Goal: Task Accomplishment & Management: Manage account settings

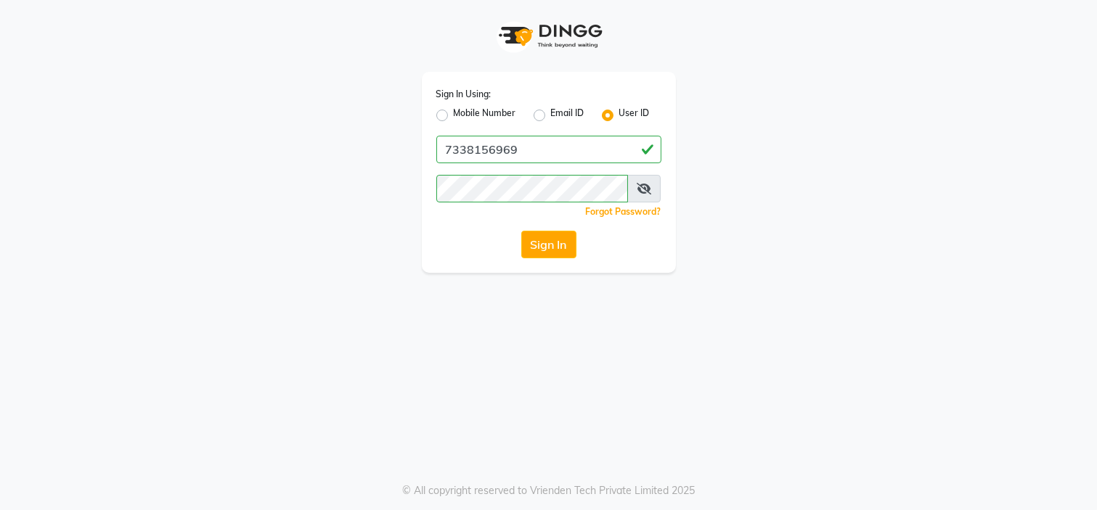
click at [454, 117] on label "Mobile Number" at bounding box center [485, 115] width 62 height 17
click at [454, 116] on input "Mobile Number" at bounding box center [458, 111] width 9 height 9
radio input "true"
radio input "false"
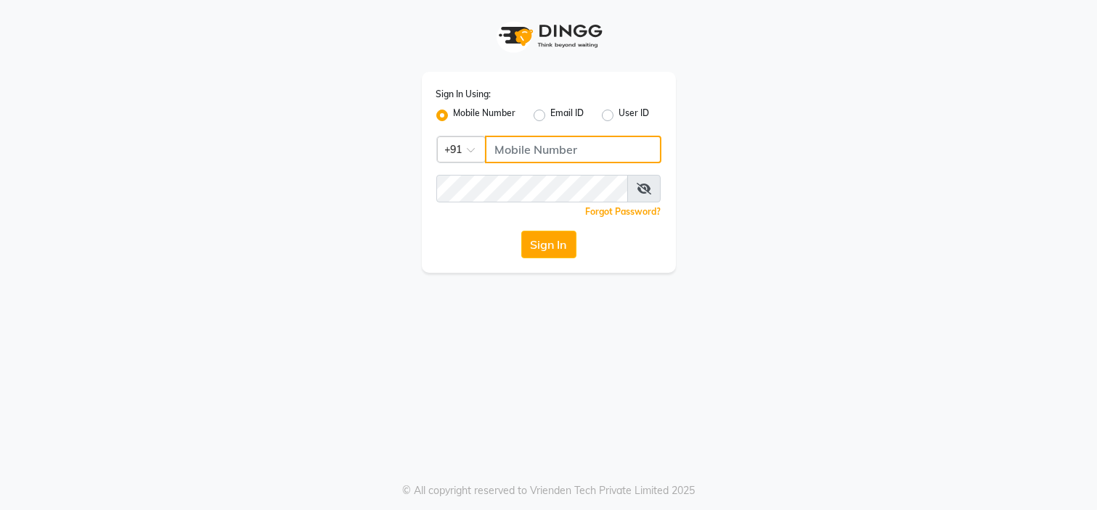
click at [517, 156] on input "Username" at bounding box center [573, 150] width 176 height 28
type input "7338156969"
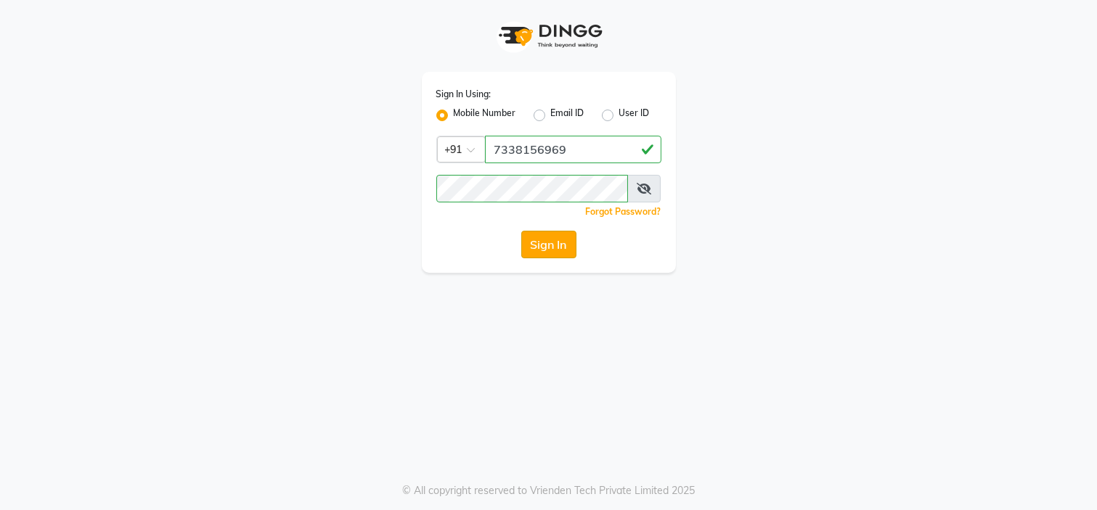
click at [550, 250] on button "Sign In" at bounding box center [548, 245] width 55 height 28
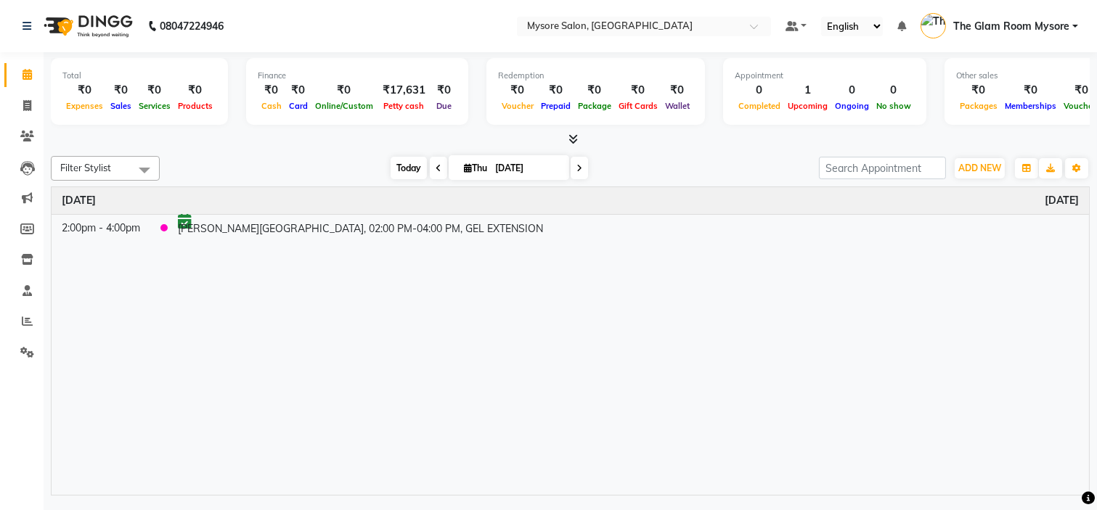
click at [402, 168] on span "Today" at bounding box center [409, 168] width 36 height 23
click at [393, 172] on span "Today" at bounding box center [409, 168] width 36 height 23
click at [407, 168] on span "Today" at bounding box center [409, 168] width 36 height 23
click at [404, 169] on span "Today" at bounding box center [409, 168] width 36 height 23
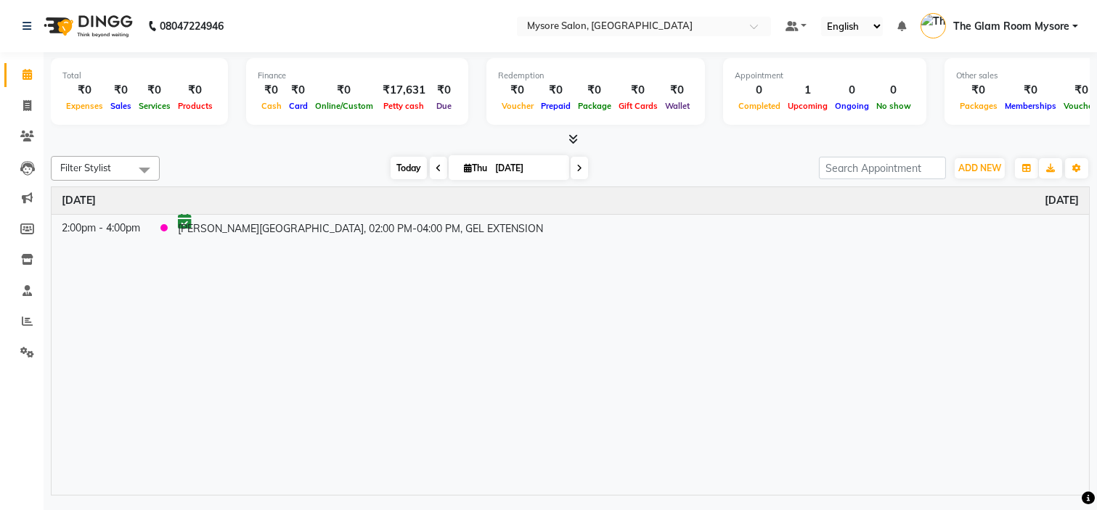
click at [409, 167] on span "Today" at bounding box center [409, 168] width 36 height 23
click at [398, 164] on span "Today" at bounding box center [409, 168] width 36 height 23
click at [407, 170] on span "Today" at bounding box center [409, 168] width 36 height 23
click at [399, 171] on span "Today" at bounding box center [409, 168] width 36 height 23
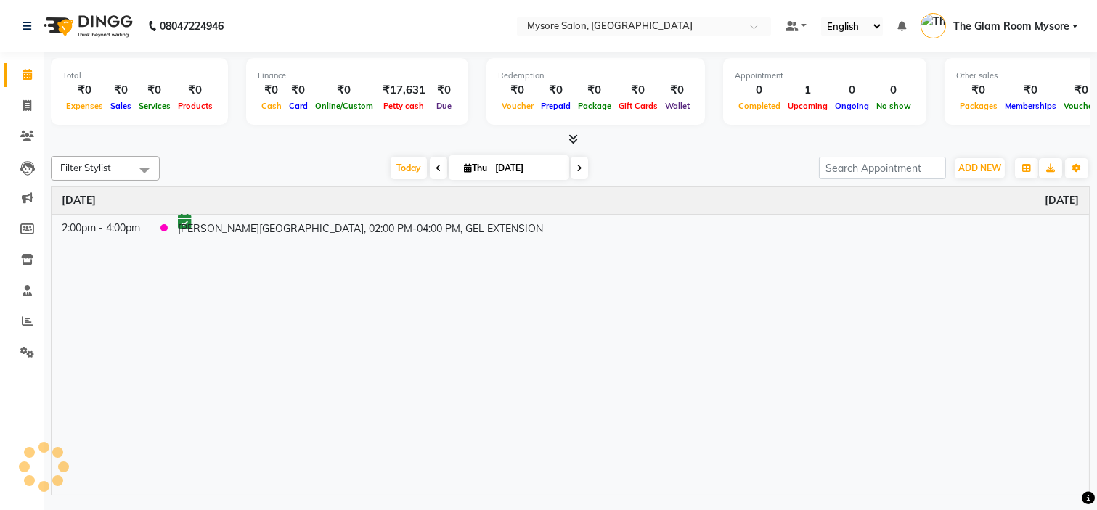
click at [313, 162] on div "Today Thu 04-09-2025" at bounding box center [489, 169] width 645 height 22
click at [400, 169] on span "Today" at bounding box center [409, 168] width 36 height 23
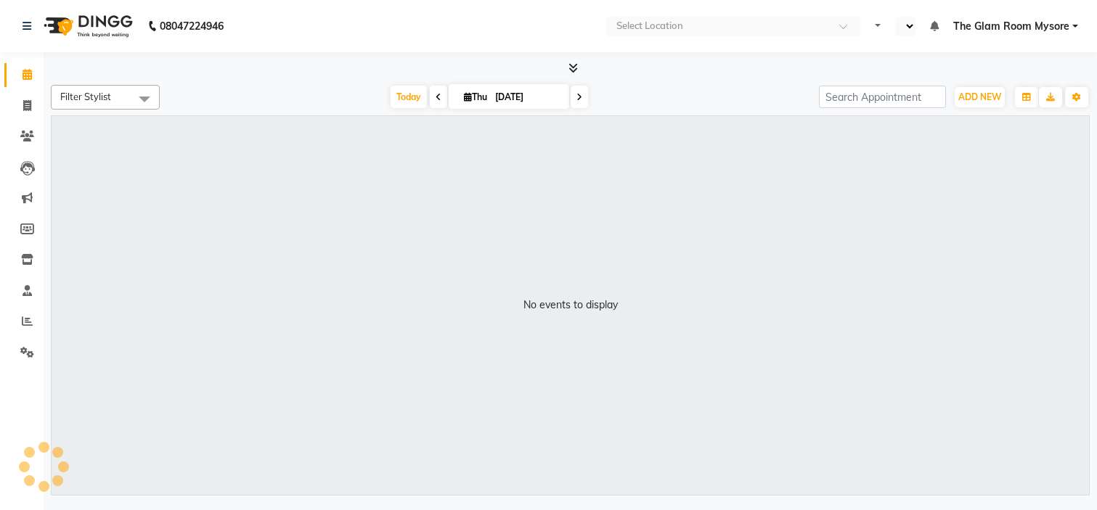
select select "en"
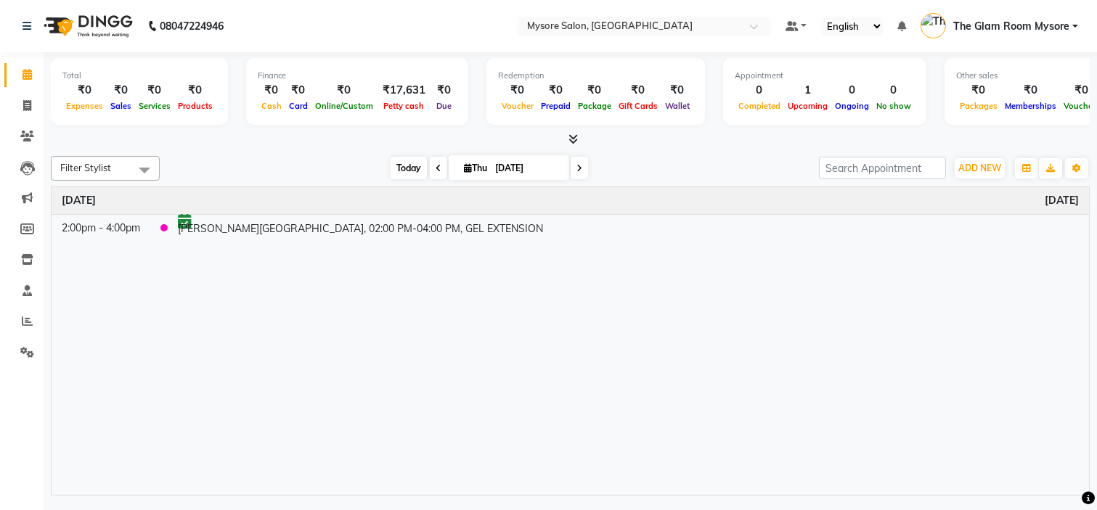
click at [393, 171] on span "Today" at bounding box center [409, 168] width 36 height 23
click at [973, 169] on span "ADD NEW" at bounding box center [979, 168] width 43 height 11
click at [955, 197] on button "Add Appointment" at bounding box center [946, 195] width 115 height 19
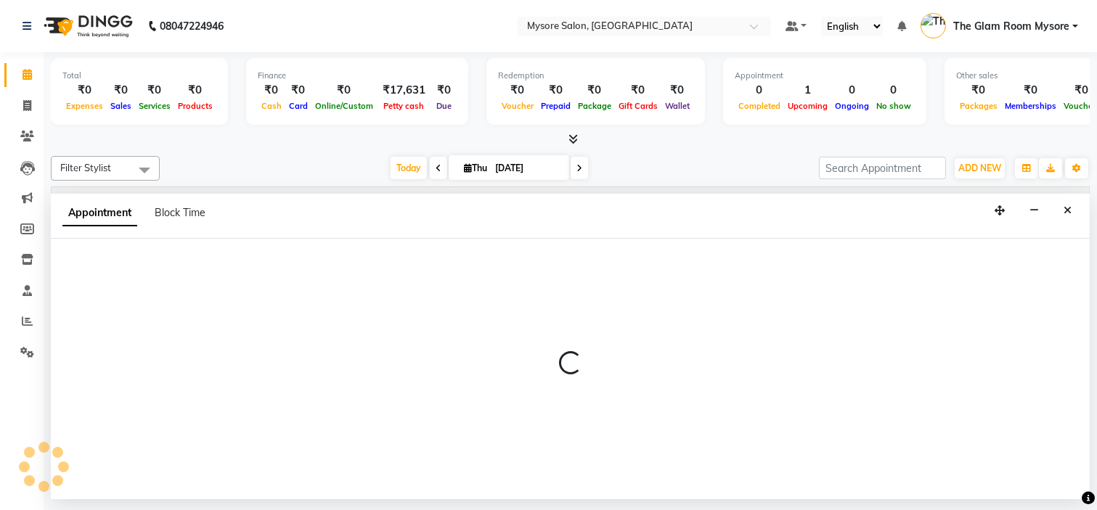
select select "540"
select select "tentative"
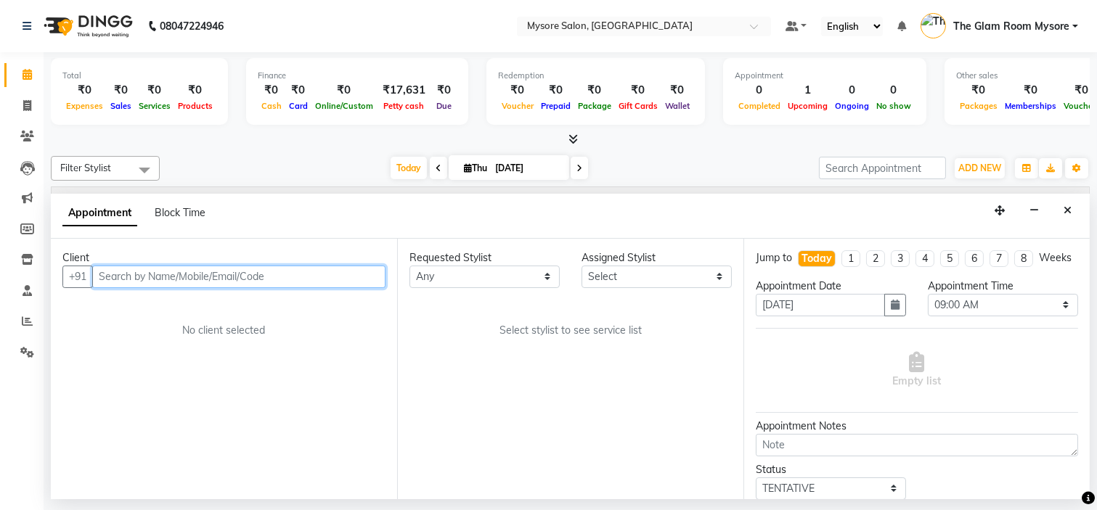
click at [242, 276] on input "text" at bounding box center [238, 277] width 293 height 23
type input "886719755"
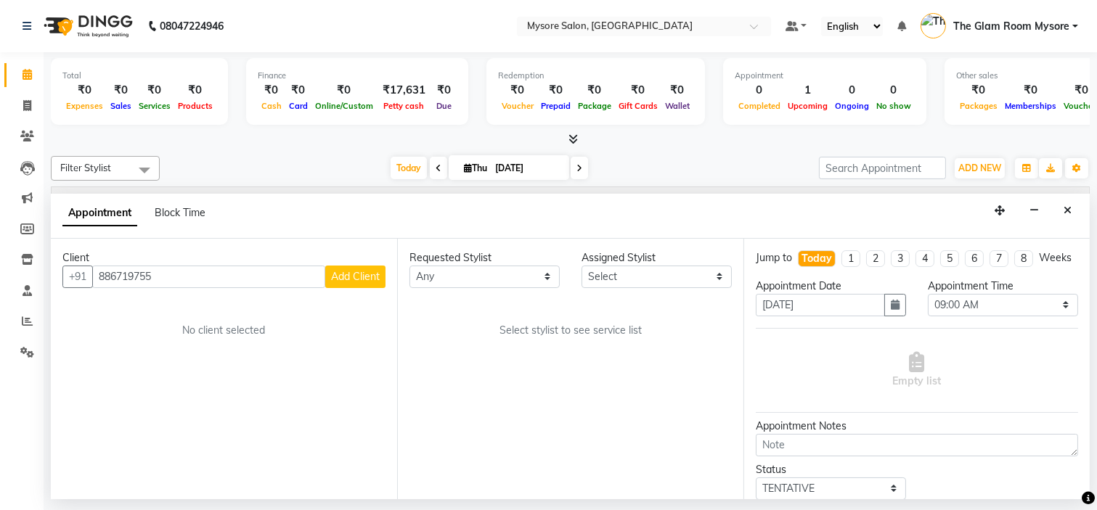
click at [363, 280] on span "Add Client" at bounding box center [355, 276] width 49 height 13
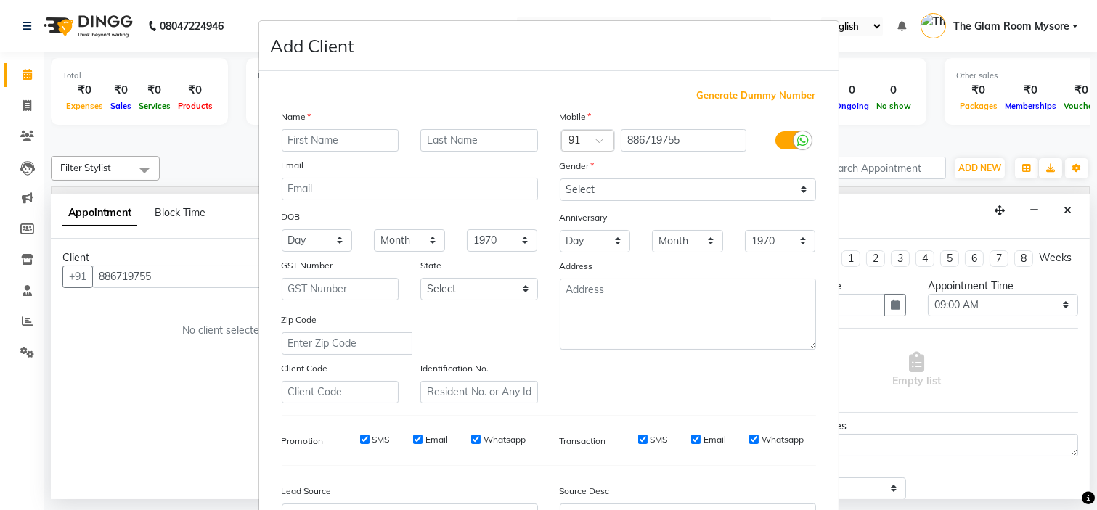
click at [321, 143] on input "text" at bounding box center [341, 140] width 118 height 23
click at [325, 142] on input "text" at bounding box center [341, 140] width 118 height 23
type input "N"
type input "Sneha"
click at [720, 195] on select "Select [DEMOGRAPHIC_DATA] [DEMOGRAPHIC_DATA] Other Prefer Not To Say" at bounding box center [688, 190] width 256 height 23
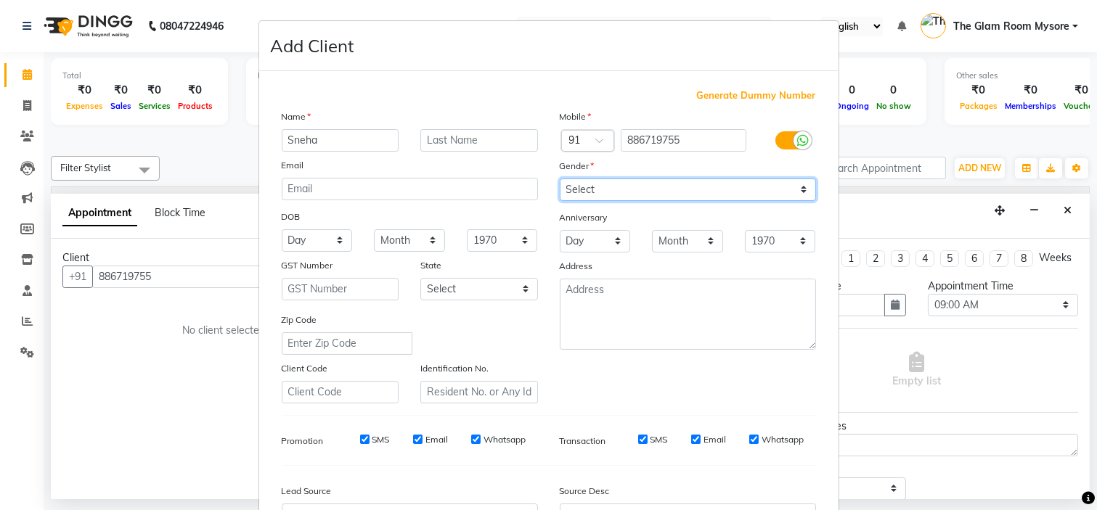
select select "female"
click at [560, 179] on select "Select Male Female Other Prefer Not To Say" at bounding box center [688, 190] width 256 height 23
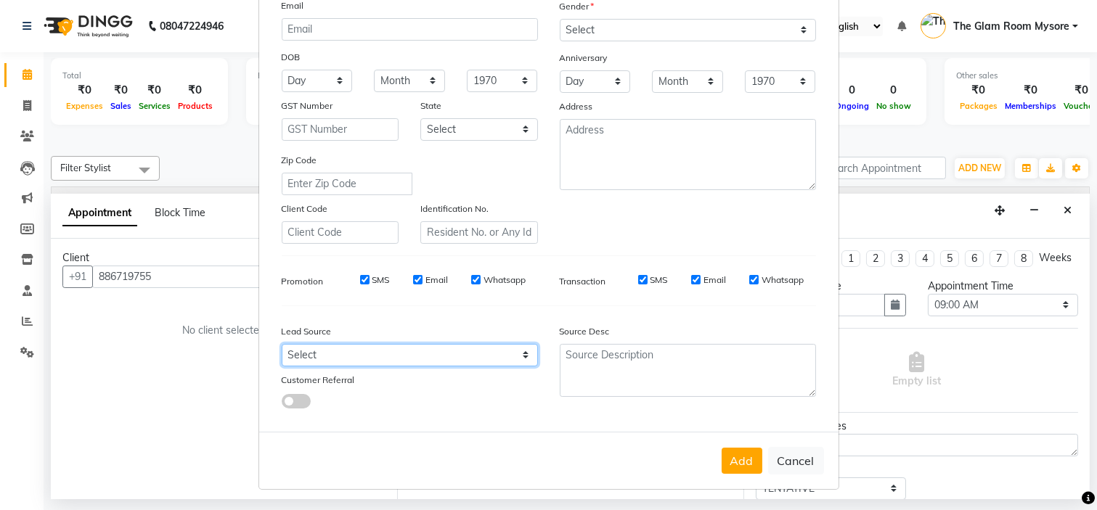
click at [478, 347] on select "Select Walk-in Referral Internet Friend Word of Mouth Advertisement Facebook Ju…" at bounding box center [410, 355] width 256 height 23
select select "40676"
click at [282, 344] on select "Select Walk-in Referral Internet Friend Word of Mouth Advertisement Facebook Ju…" at bounding box center [410, 355] width 256 height 23
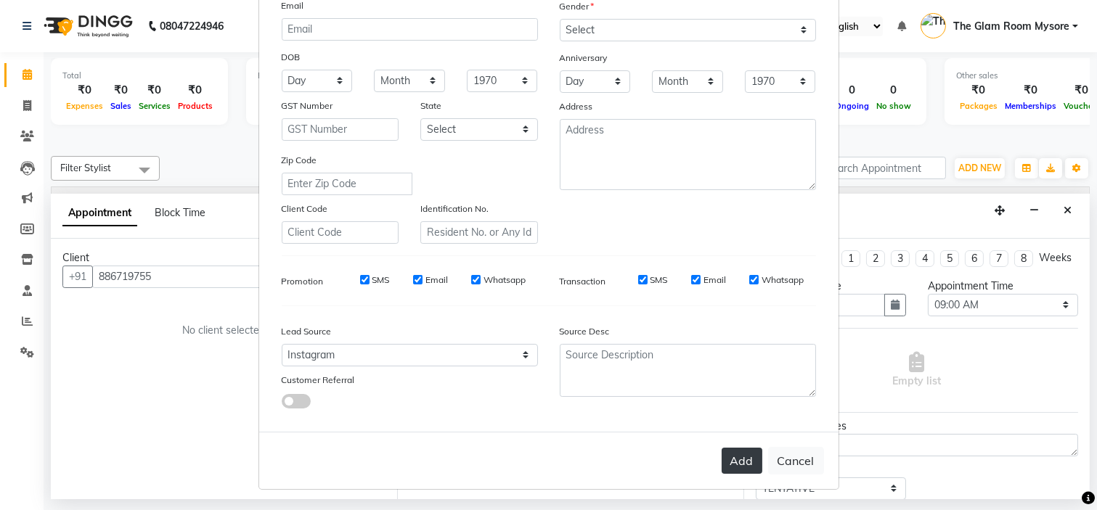
click at [743, 455] on button "Add" at bounding box center [742, 461] width 41 height 26
select select
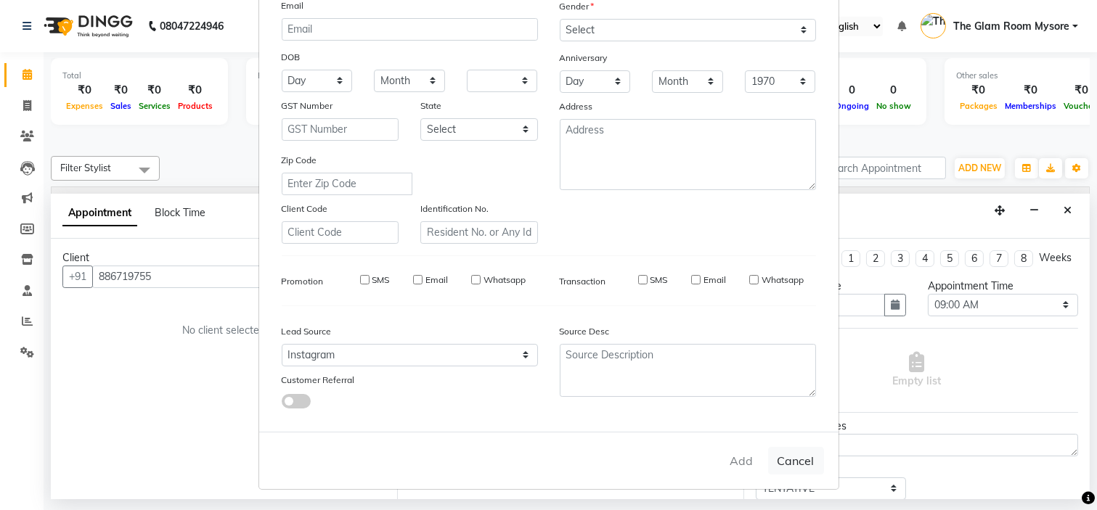
select select
checkbox input "false"
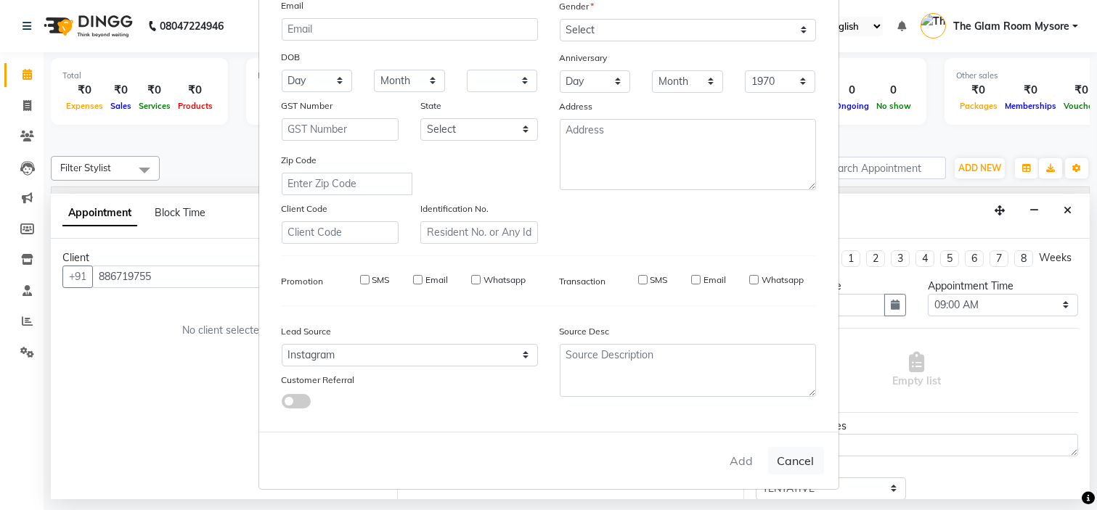
checkbox input "false"
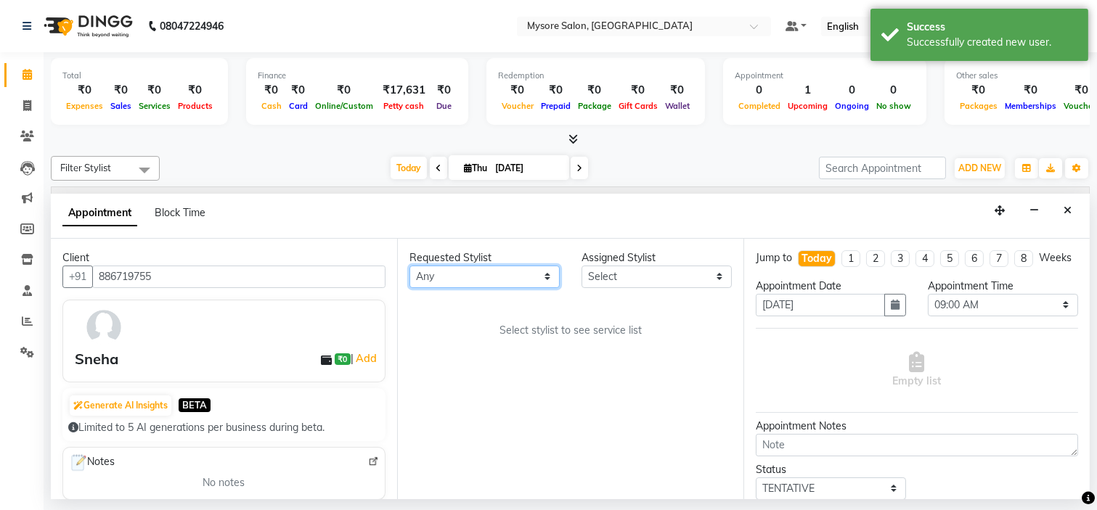
click at [470, 272] on select "Any Anilg Ankita Arpitha Arti Ashwini Ayaan DR. Apurva Fatma Jayshree Lakshmi P…" at bounding box center [484, 277] width 150 height 23
select select "35251"
click at [409, 266] on select "Any Anilg Ankita Arpitha Arti Ashwini Ayaan DR. Apurva Fatma Jayshree Lakshmi P…" at bounding box center [484, 277] width 150 height 23
select select "35251"
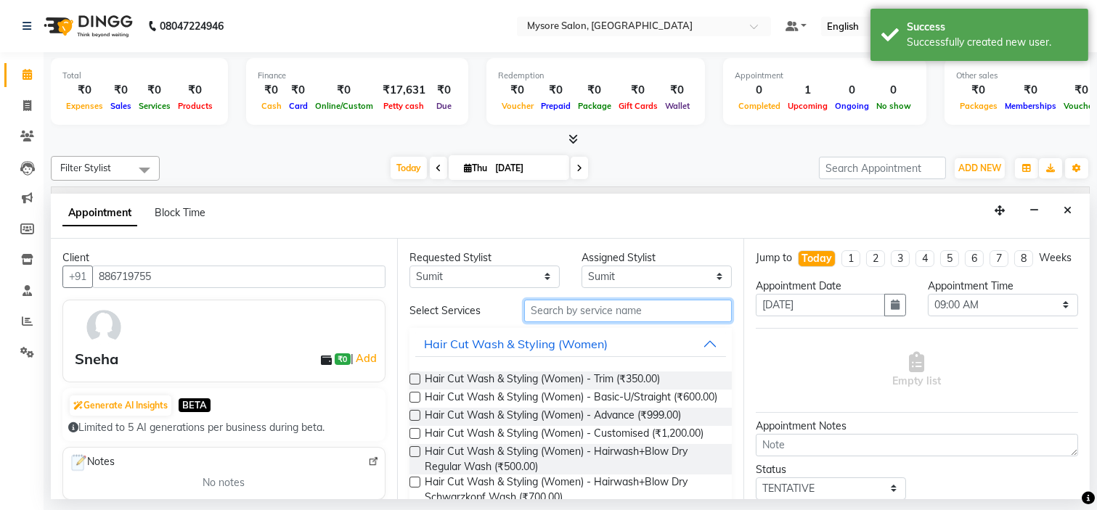
click at [621, 313] on input "text" at bounding box center [628, 311] width 208 height 23
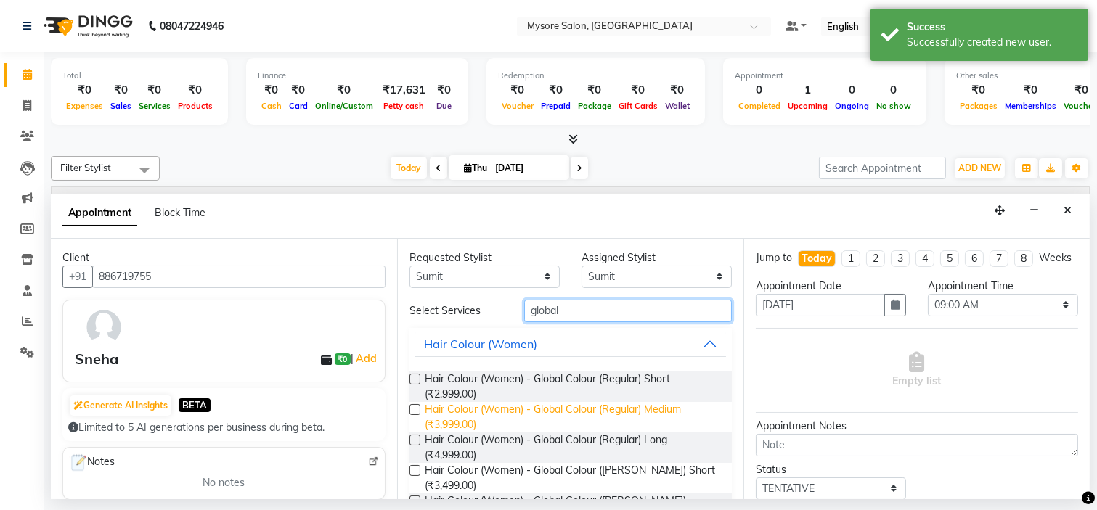
type input "global"
click at [596, 404] on span "Hair Colour (Women) - Global Colour (Regular) Medium (₹3,999.00)" at bounding box center [572, 417] width 295 height 30
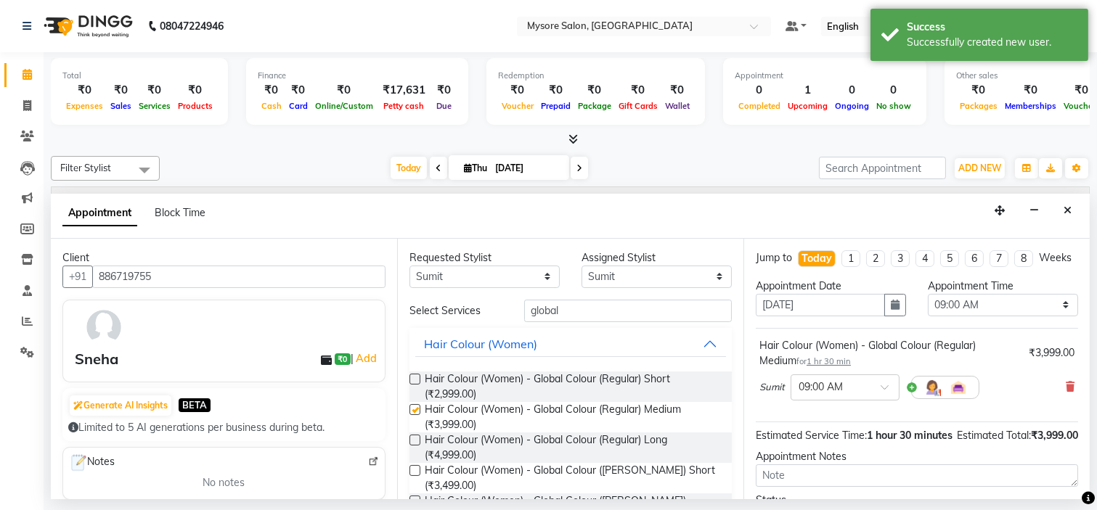
checkbox input "false"
click at [974, 311] on select "Select 09:00 AM 09:15 AM 09:30 AM 09:45 AM 10:00 AM 10:15 AM 10:30 AM 10:45 AM …" at bounding box center [1003, 305] width 150 height 23
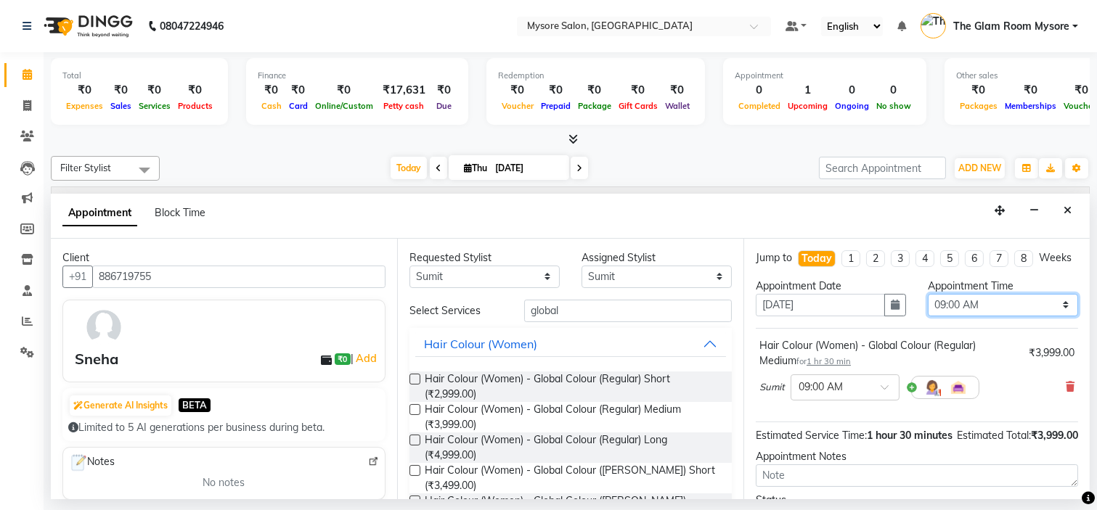
select select "780"
click at [928, 306] on select "Select 09:00 AM 09:15 AM 09:30 AM 09:45 AM 10:00 AM 10:15 AM 10:30 AM 10:45 AM …" at bounding box center [1003, 305] width 150 height 23
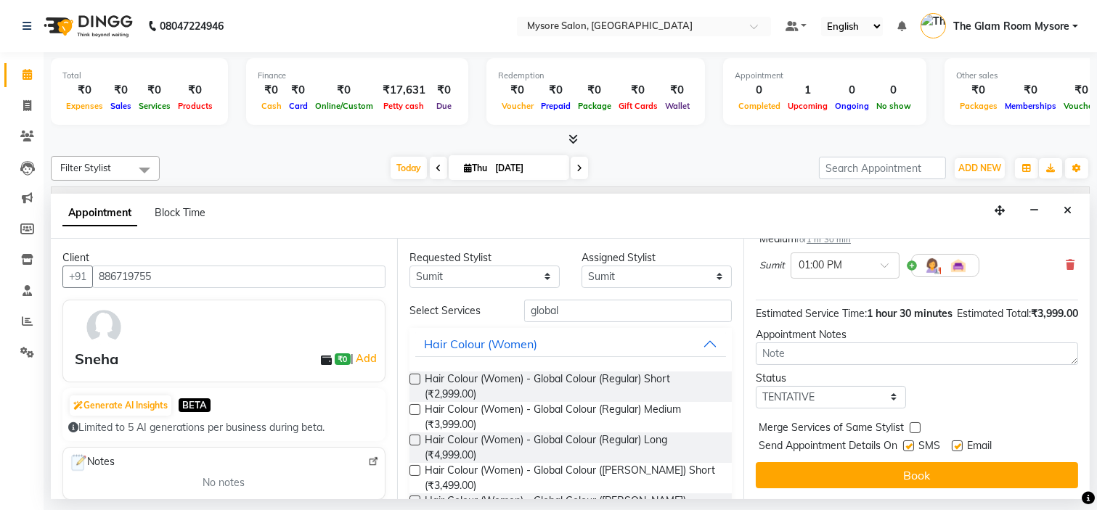
drag, startPoint x: 844, startPoint y: 383, endPoint x: 847, endPoint y: 403, distance: 20.6
click at [847, 403] on div "Status Select TENTATIVE CONFIRM CHECK-IN UPCOMING" at bounding box center [831, 390] width 172 height 38
click at [847, 403] on select "Select TENTATIVE CONFIRM CHECK-IN UPCOMING" at bounding box center [831, 397] width 150 height 23
select select "confirm booking"
click at [756, 386] on select "Select TENTATIVE CONFIRM CHECK-IN UPCOMING" at bounding box center [831, 397] width 150 height 23
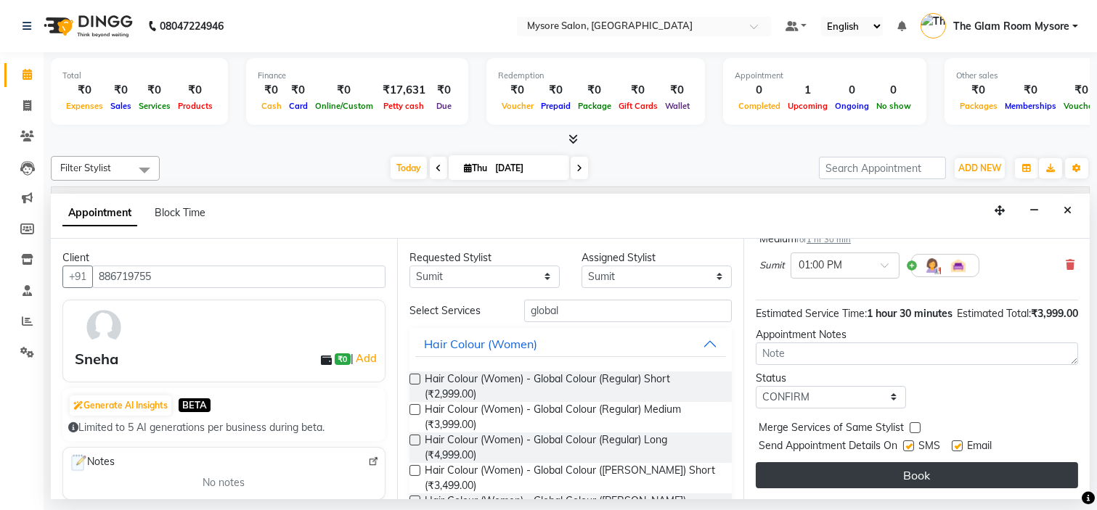
click at [849, 473] on button "Book" at bounding box center [917, 475] width 322 height 26
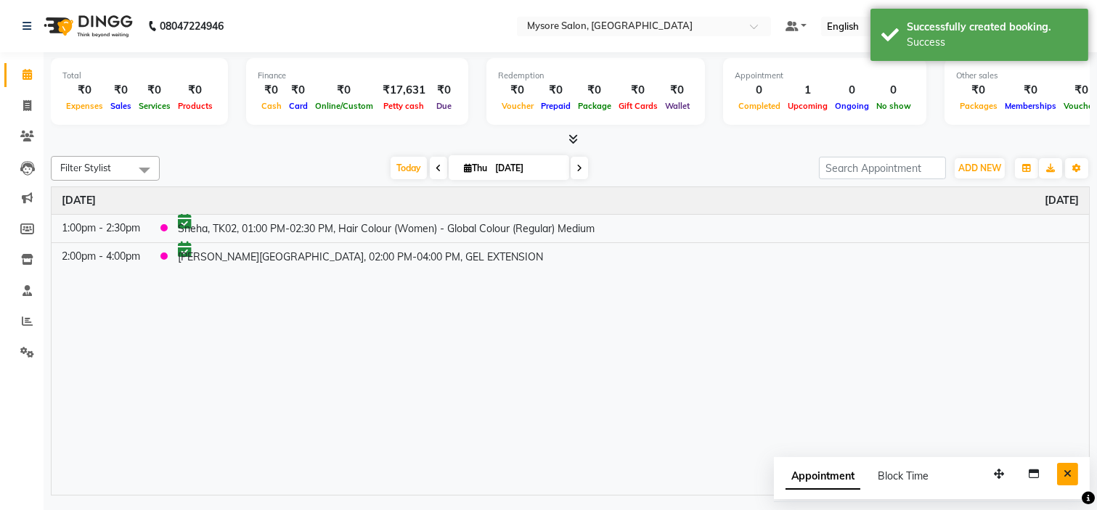
click at [1065, 468] on button "Close" at bounding box center [1067, 474] width 21 height 23
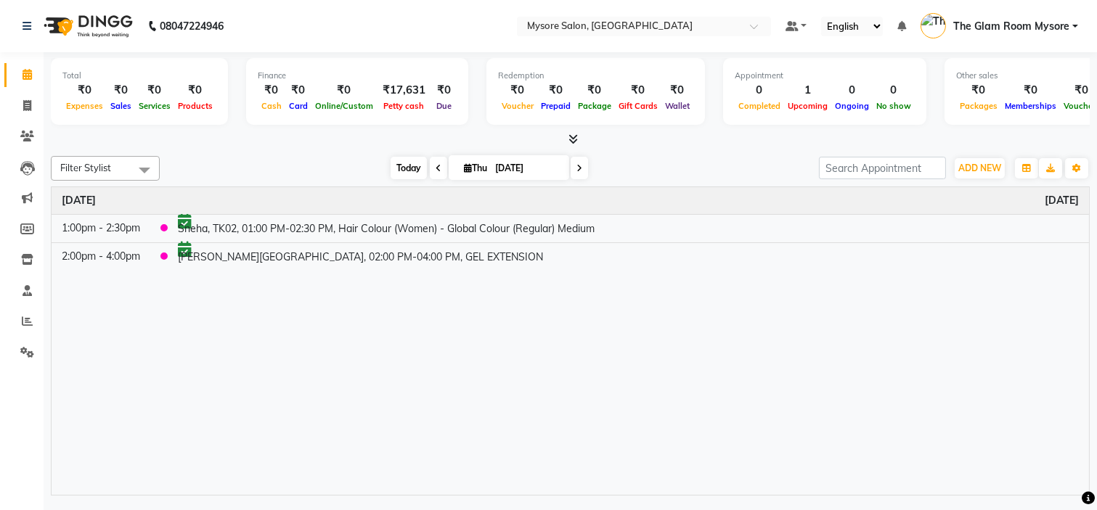
click at [408, 160] on span "Today" at bounding box center [409, 168] width 36 height 23
click at [325, 158] on div "Today Thu 04-09-2025" at bounding box center [489, 169] width 645 height 22
click at [398, 164] on span "Today" at bounding box center [409, 168] width 36 height 23
click at [307, 160] on div "Today Thu 04-09-2025" at bounding box center [489, 169] width 645 height 22
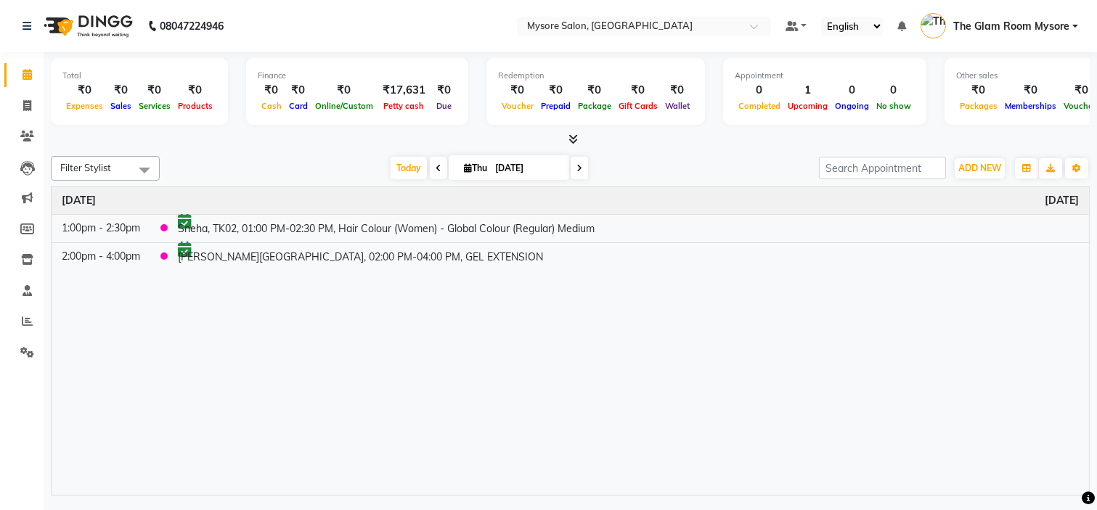
click at [259, 160] on div "Today Thu 04-09-2025" at bounding box center [489, 169] width 645 height 22
click at [407, 163] on span "Today" at bounding box center [409, 168] width 36 height 23
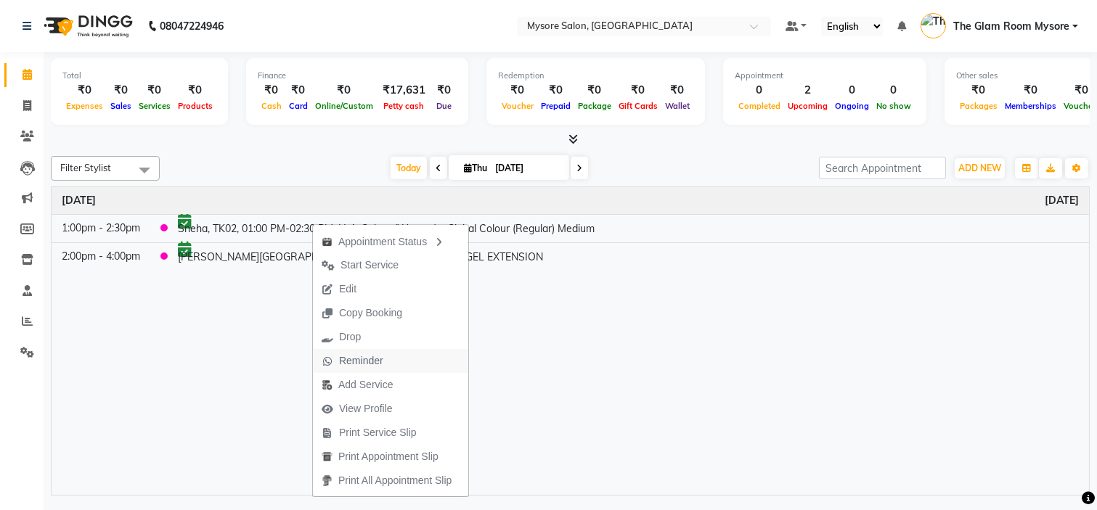
click at [363, 360] on span "Reminder" at bounding box center [361, 361] width 44 height 15
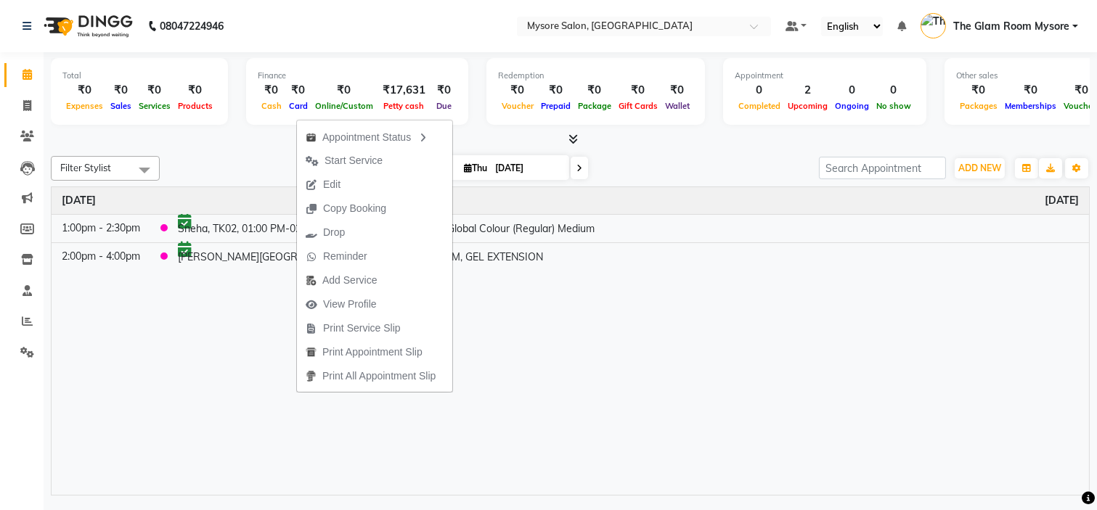
drag, startPoint x: 296, startPoint y: 256, endPoint x: 253, endPoint y: 292, distance: 56.7
click at [253, 292] on div "Time Event Thursday September 4, 2025 1:00pm - 2:30pm Sneha, TK02, 01:00 PM-02:…" at bounding box center [570, 341] width 1037 height 309
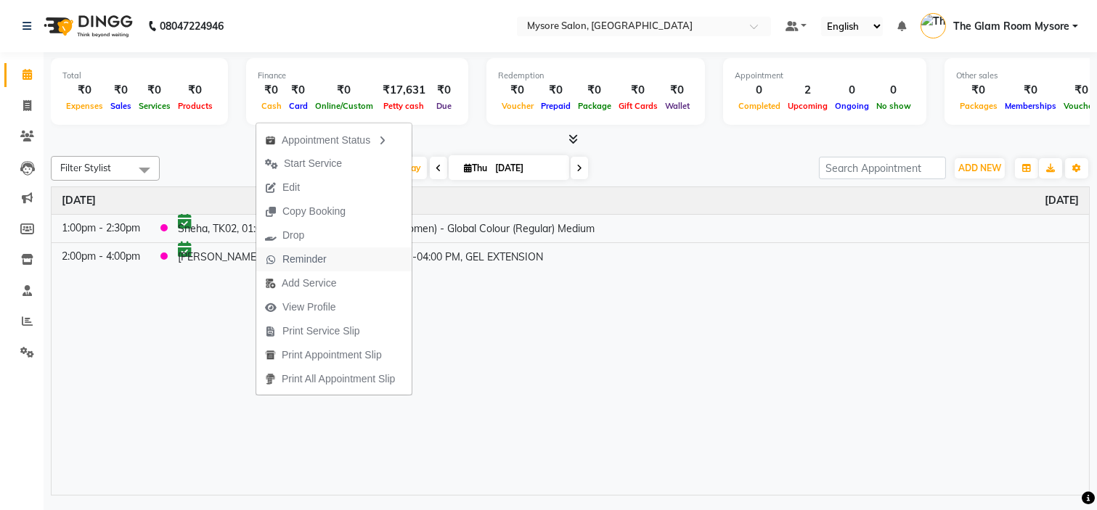
click at [323, 256] on span "Reminder" at bounding box center [304, 259] width 44 height 15
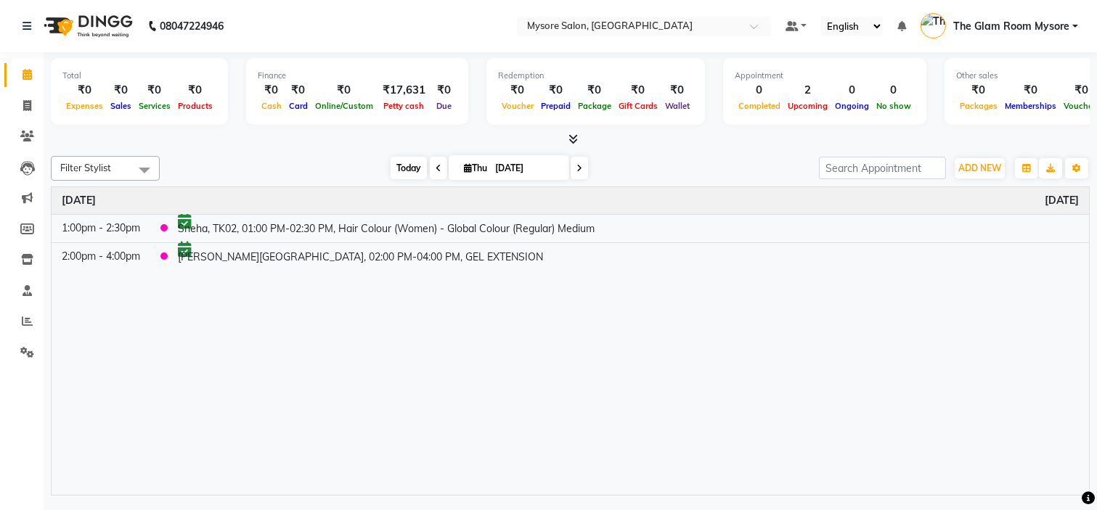
click at [398, 163] on span "Today" at bounding box center [409, 168] width 36 height 23
click at [402, 161] on span "Today" at bounding box center [409, 168] width 36 height 23
click at [397, 163] on span "Today" at bounding box center [409, 168] width 36 height 23
click at [400, 163] on span "Today" at bounding box center [409, 168] width 36 height 23
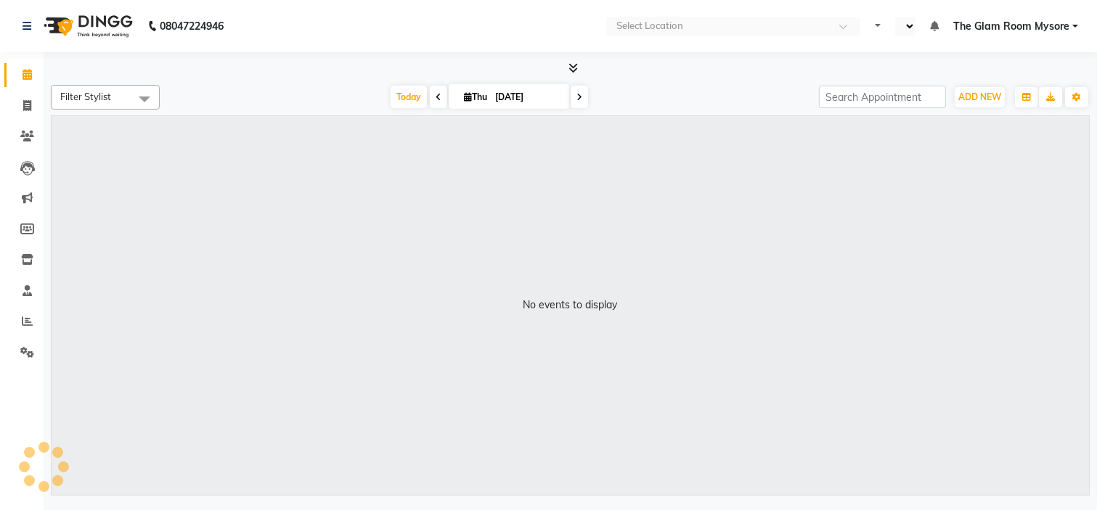
select select "en"
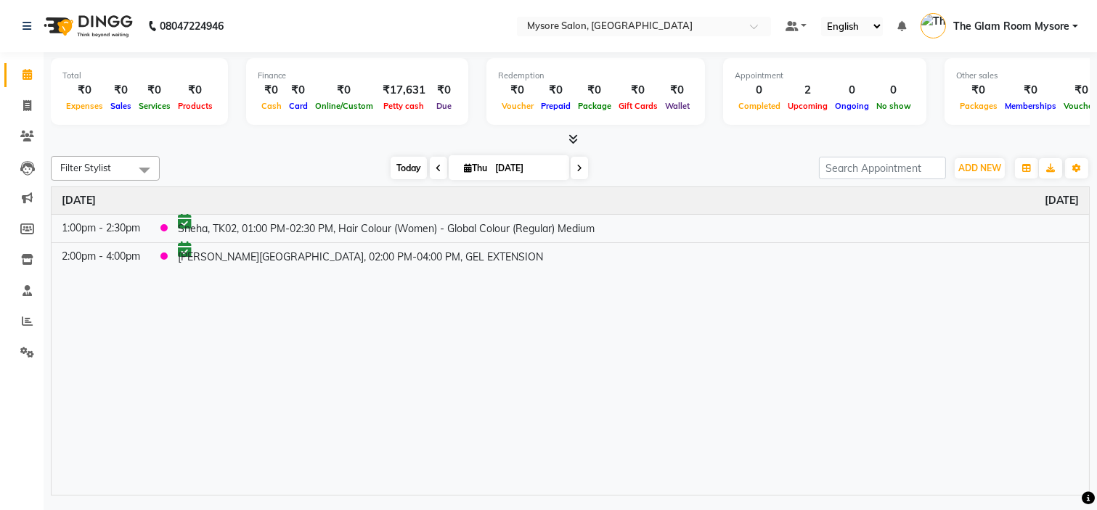
click at [402, 161] on span "Today" at bounding box center [409, 168] width 36 height 23
click at [570, 139] on icon at bounding box center [572, 139] width 9 height 11
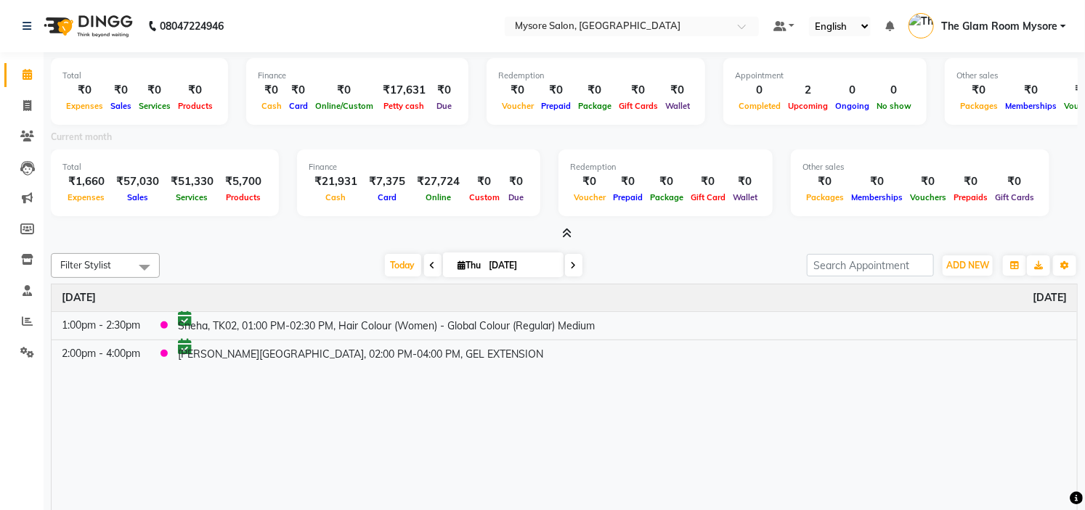
click at [569, 231] on icon at bounding box center [567, 233] width 9 height 11
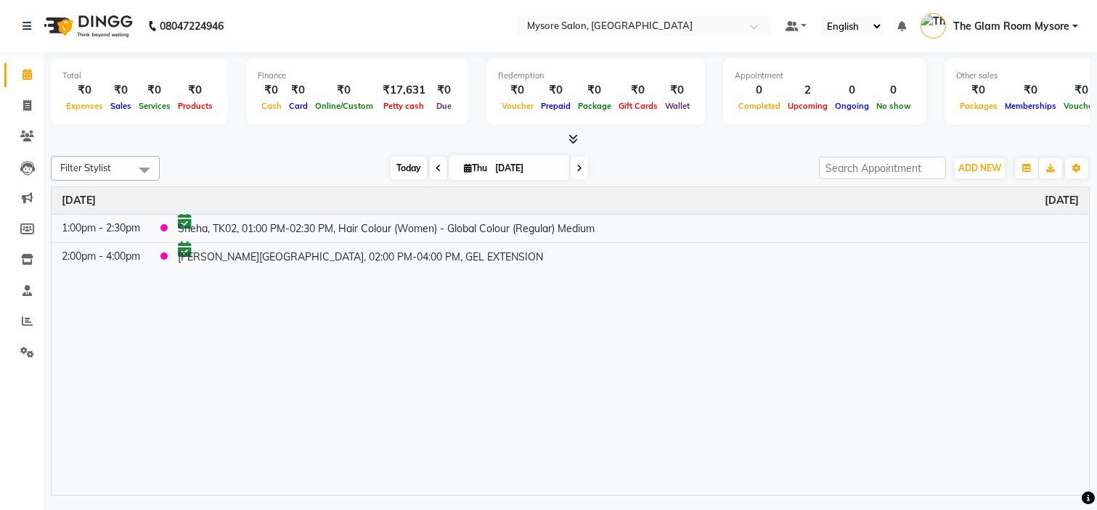
click at [397, 169] on span "Today" at bounding box center [409, 168] width 36 height 23
click at [408, 162] on span "Today" at bounding box center [409, 168] width 36 height 23
click at [402, 171] on span "Today" at bounding box center [409, 168] width 36 height 23
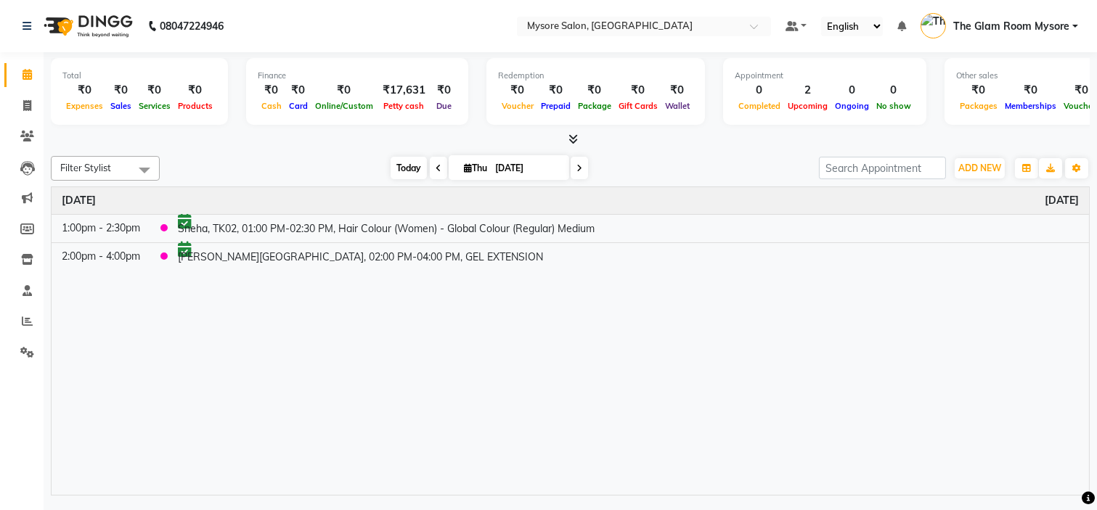
click at [396, 163] on span "Today" at bounding box center [409, 168] width 36 height 23
click at [407, 162] on span "Today" at bounding box center [409, 168] width 36 height 23
click at [400, 162] on span "Today" at bounding box center [409, 168] width 36 height 23
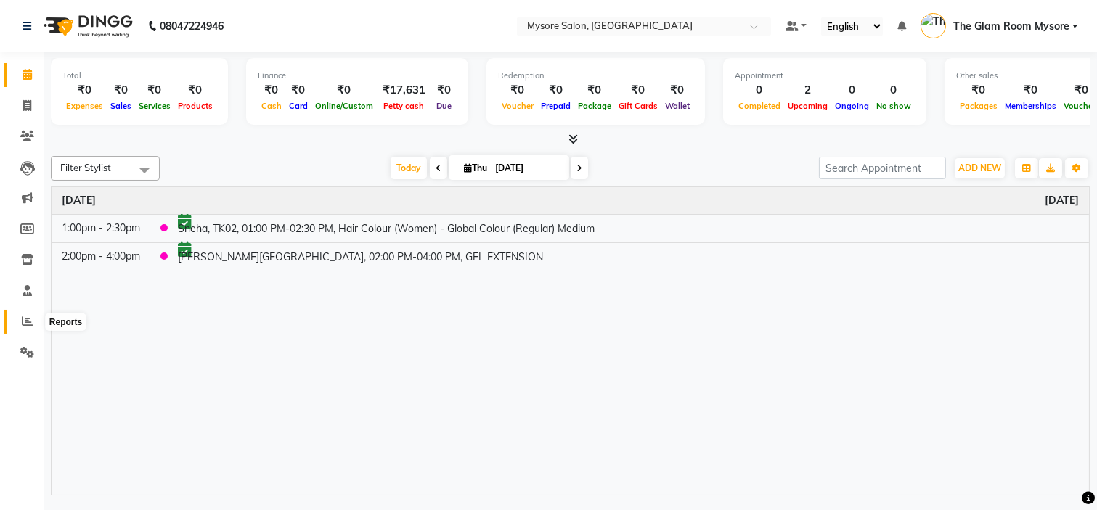
click at [31, 327] on icon at bounding box center [27, 321] width 11 height 11
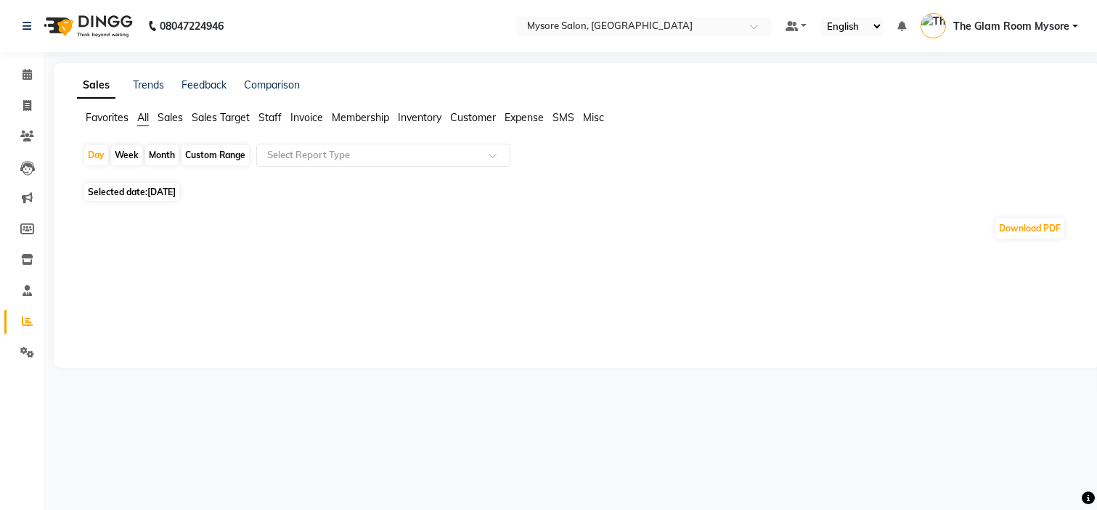
click at [142, 185] on span "Selected date: 04-09-2025" at bounding box center [131, 192] width 95 height 18
select select "9"
select select "2025"
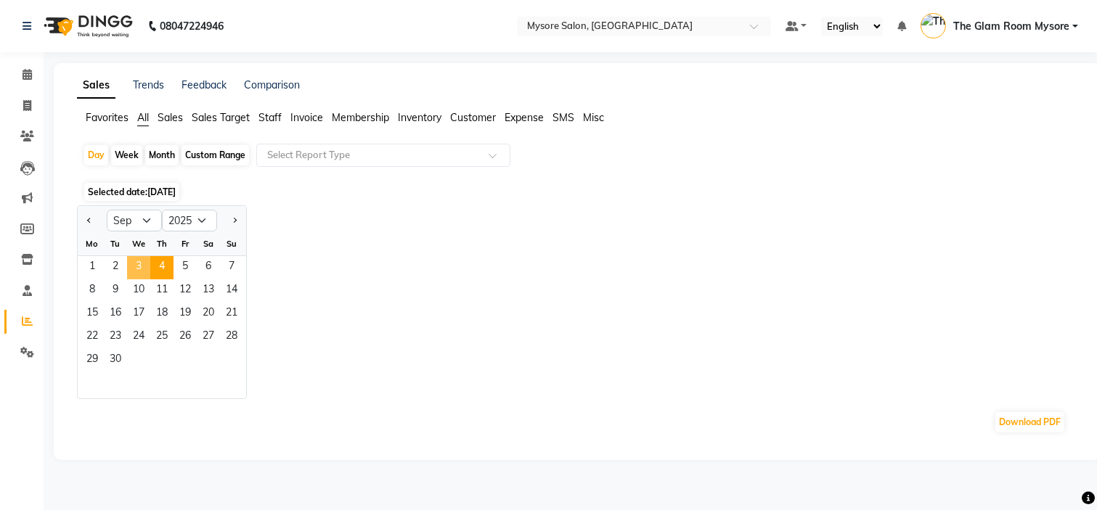
click at [142, 265] on span "3" at bounding box center [138, 267] width 23 height 23
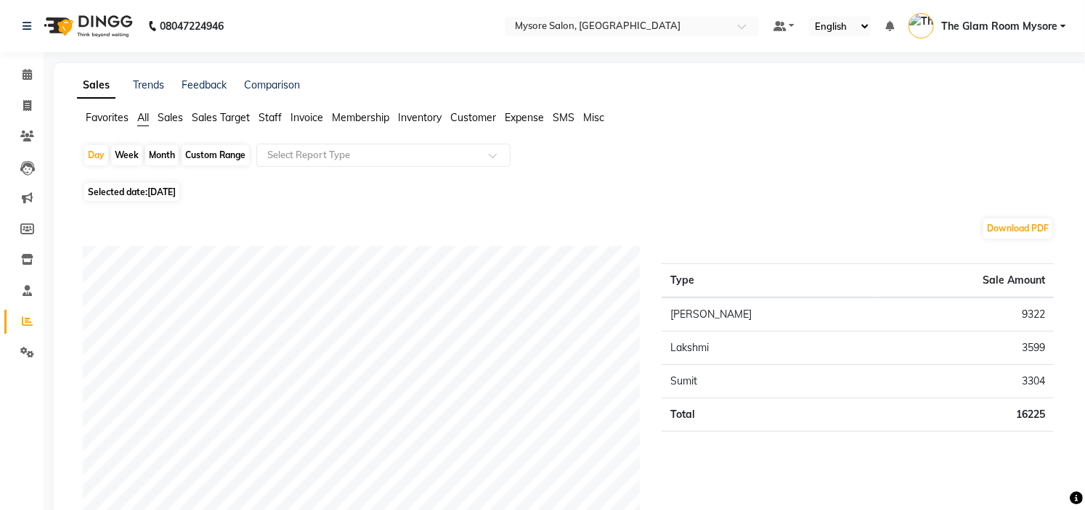
click at [1035, 316] on td "9322" at bounding box center [965, 315] width 175 height 34
copy td "9322"
click at [1035, 347] on td "3599" at bounding box center [965, 348] width 175 height 33
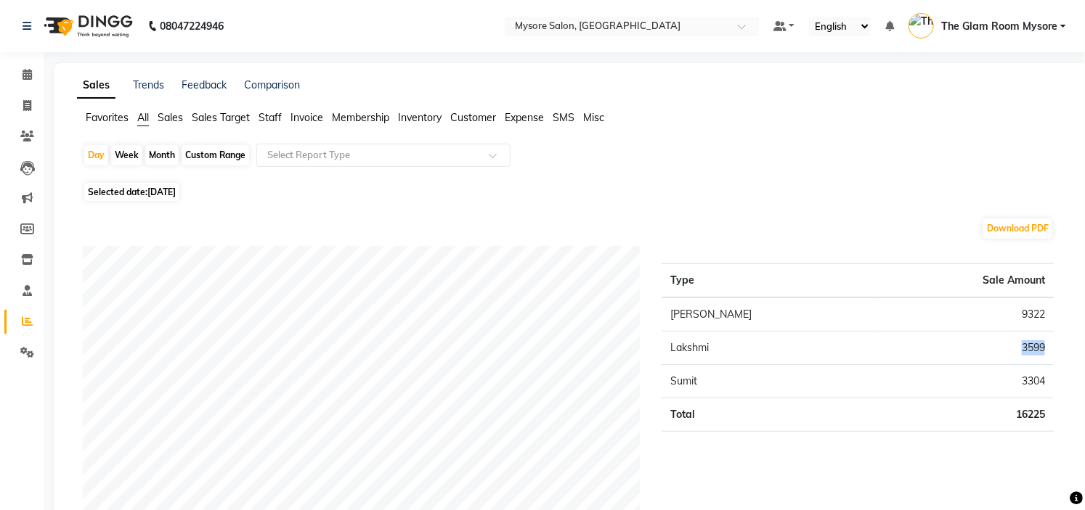
copy td "3599"
click at [1027, 387] on td "3304" at bounding box center [965, 381] width 175 height 33
copy td "3304"
click at [272, 115] on span "Staff" at bounding box center [269, 117] width 23 height 13
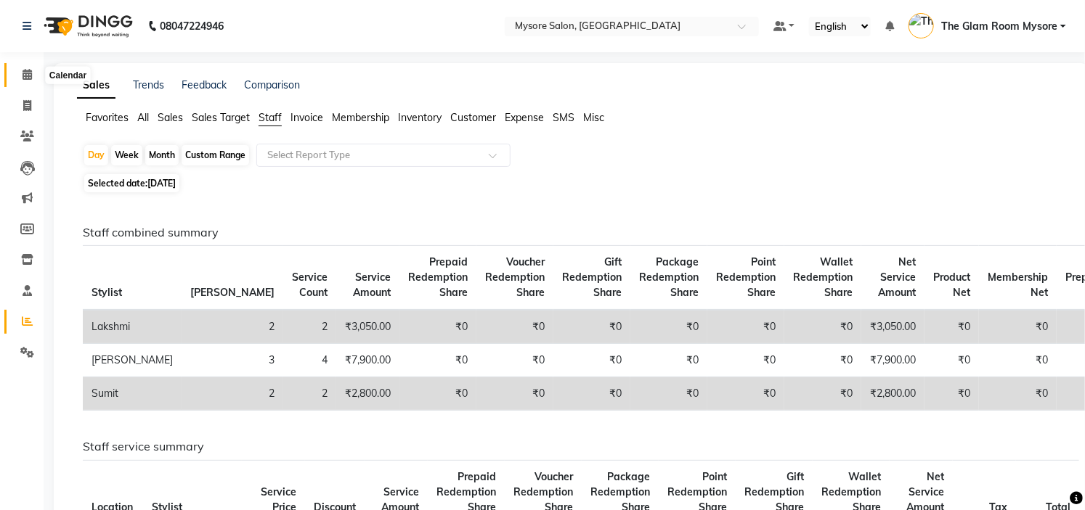
click at [26, 76] on icon at bounding box center [27, 74] width 9 height 11
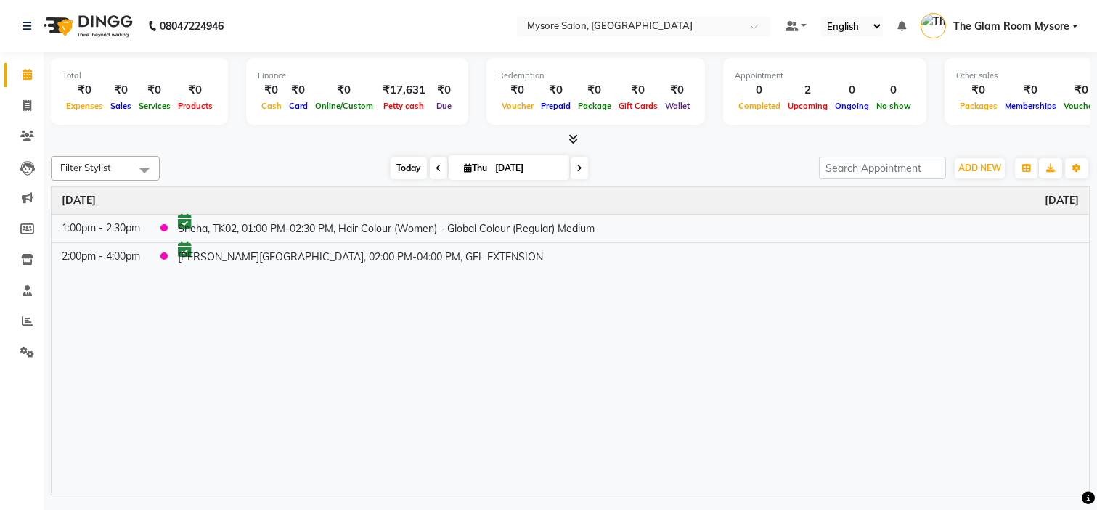
click at [401, 166] on span "Today" at bounding box center [409, 168] width 36 height 23
click at [394, 166] on span "Today" at bounding box center [409, 168] width 36 height 23
click at [397, 169] on span "Today" at bounding box center [409, 168] width 36 height 23
click at [981, 178] on div "ADD NEW Toggle Dropdown Add Appointment Add Invoice Add Expense Add Attendance …" at bounding box center [979, 168] width 53 height 23
click at [981, 160] on button "ADD NEW Toggle Dropdown" at bounding box center [980, 168] width 50 height 20
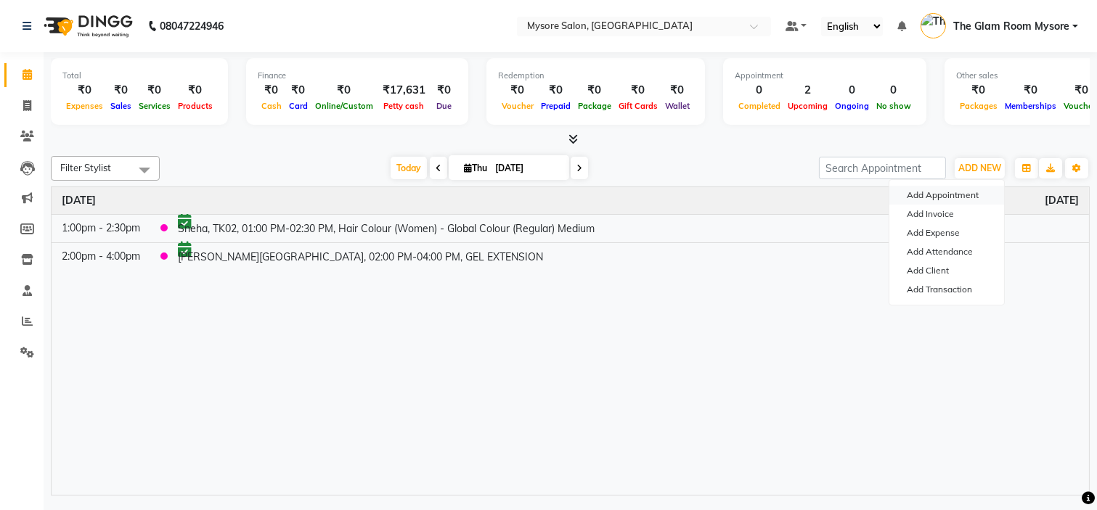
click at [954, 189] on button "Add Appointment" at bounding box center [946, 195] width 115 height 19
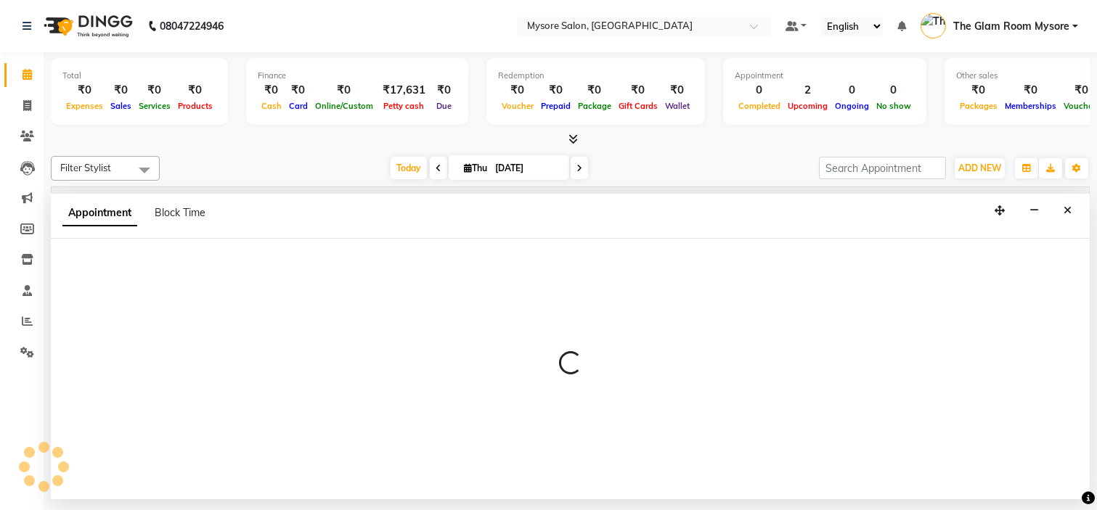
select select "tentative"
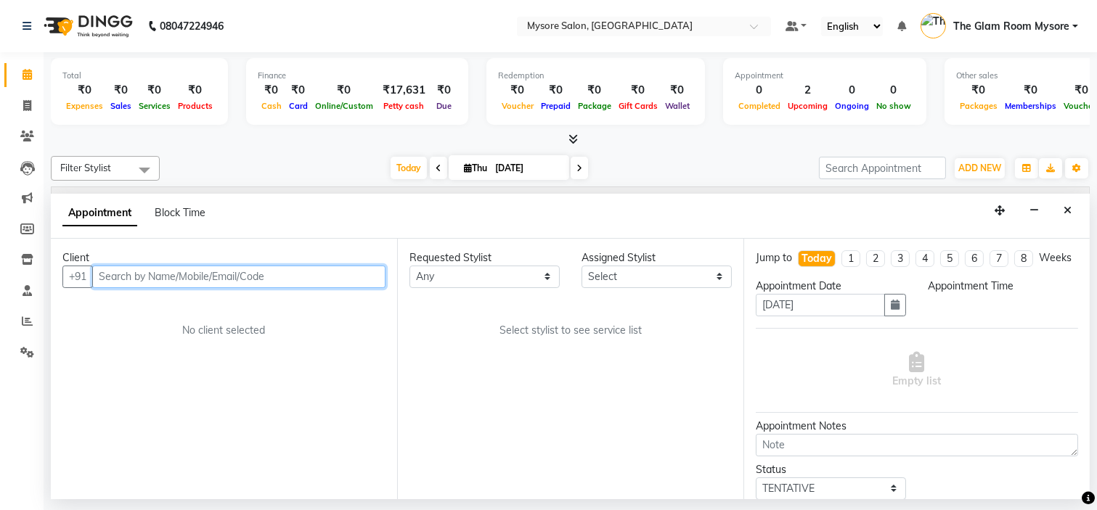
select select "540"
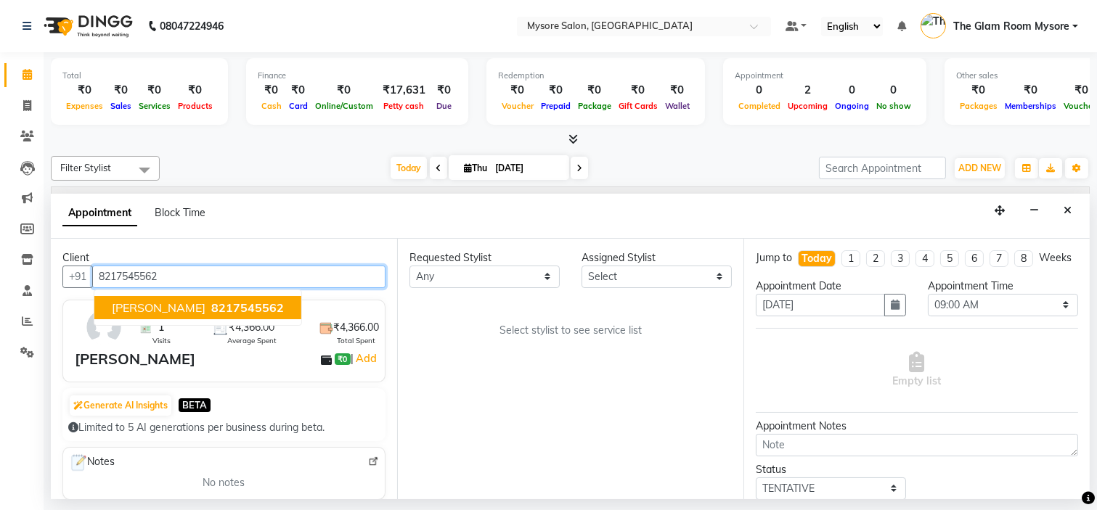
click at [218, 306] on span "8217545562" at bounding box center [247, 308] width 73 height 15
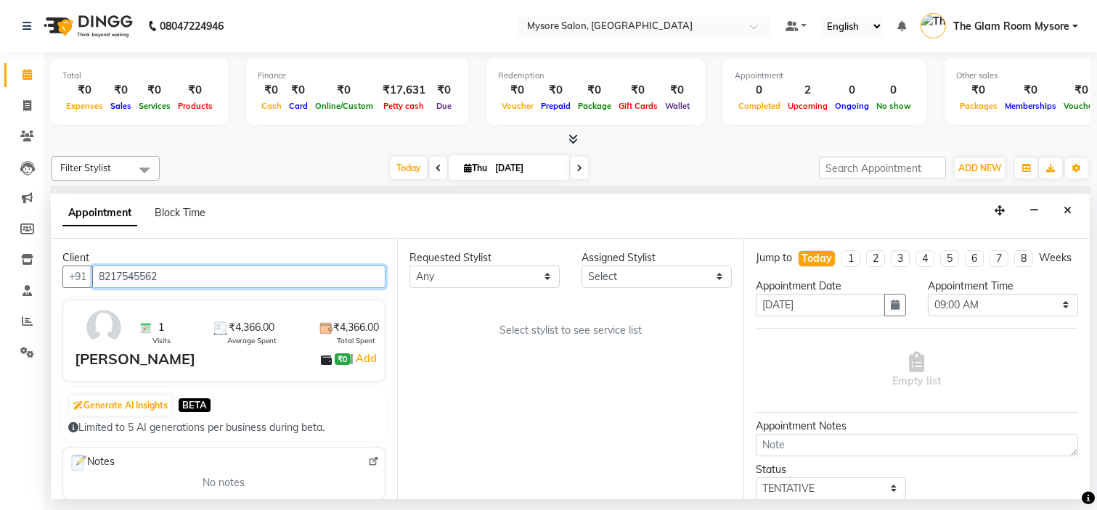
type input "8217545562"
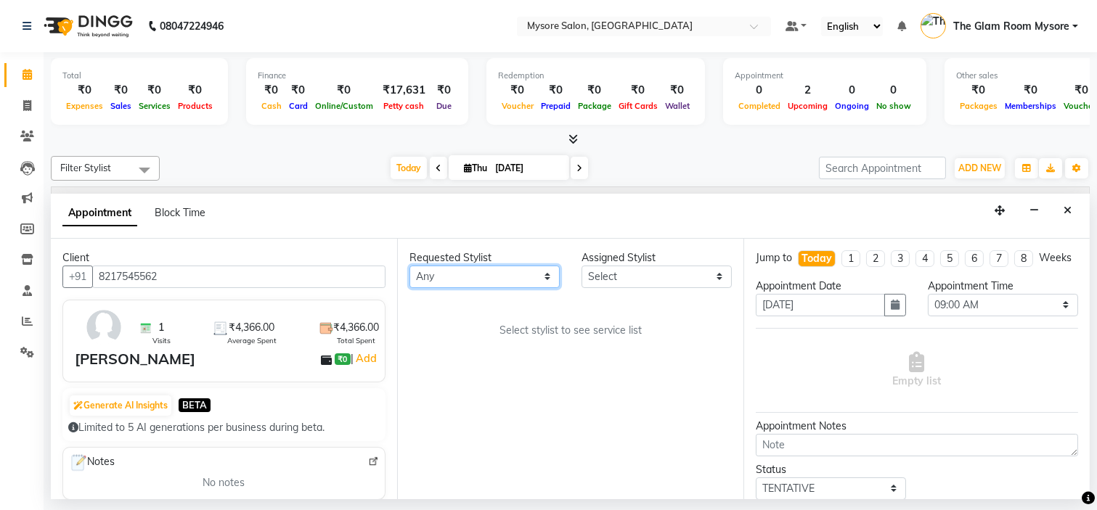
click at [443, 272] on select "Any Anilg Ankita Arpitha Arti Ashwini Ayaan DR. Apurva Fatma Jayshree Lakshmi P…" at bounding box center [484, 277] width 150 height 23
select select "66079"
click at [409, 266] on select "Any Anilg Ankita Arpitha Arti Ashwini Ayaan DR. Apurva Fatma Jayshree Lakshmi P…" at bounding box center [484, 277] width 150 height 23
select select "66079"
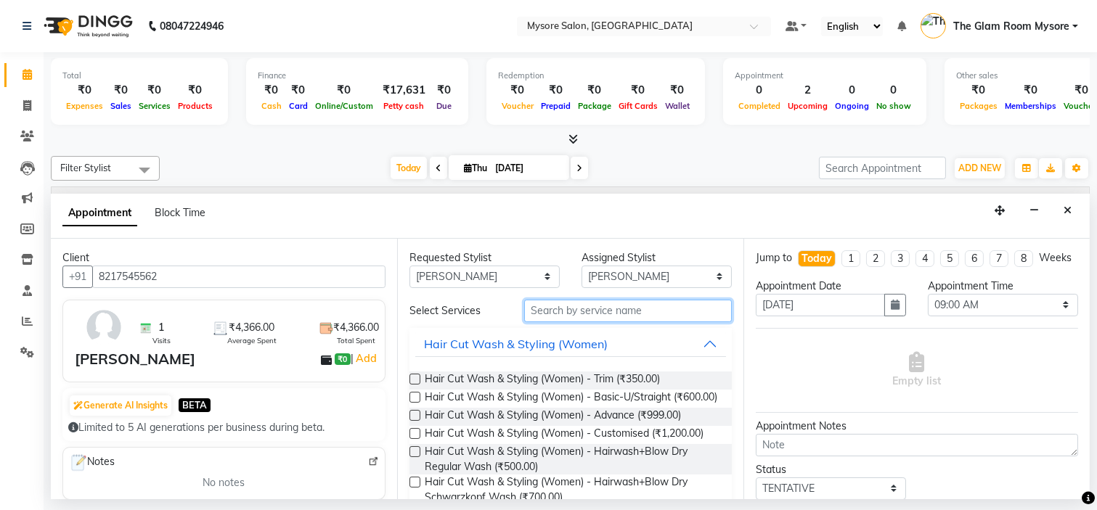
click at [587, 317] on input "text" at bounding box center [628, 311] width 208 height 23
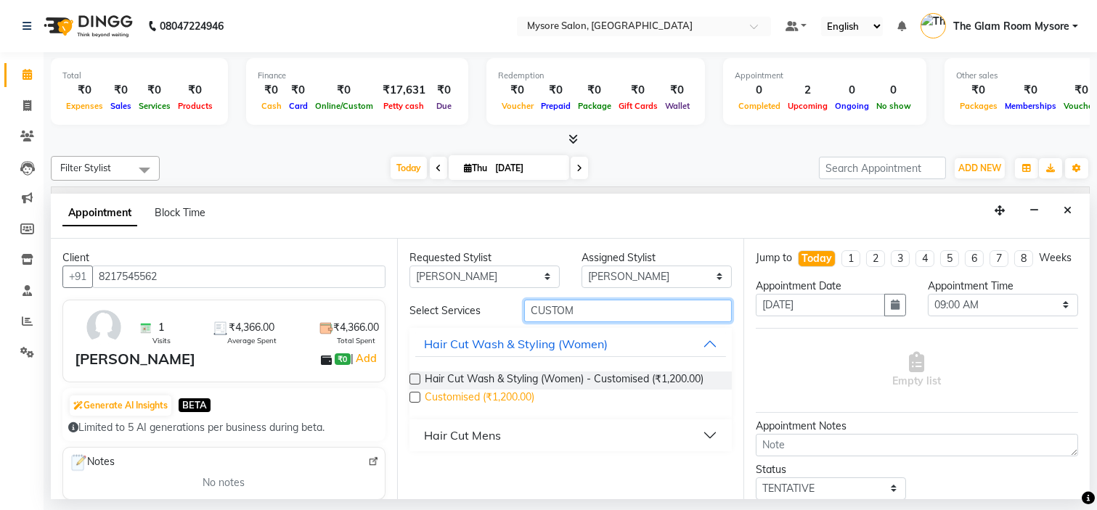
type input "CUSTOM"
click at [506, 404] on span "Customised (₹1,200.00)" at bounding box center [480, 399] width 110 height 18
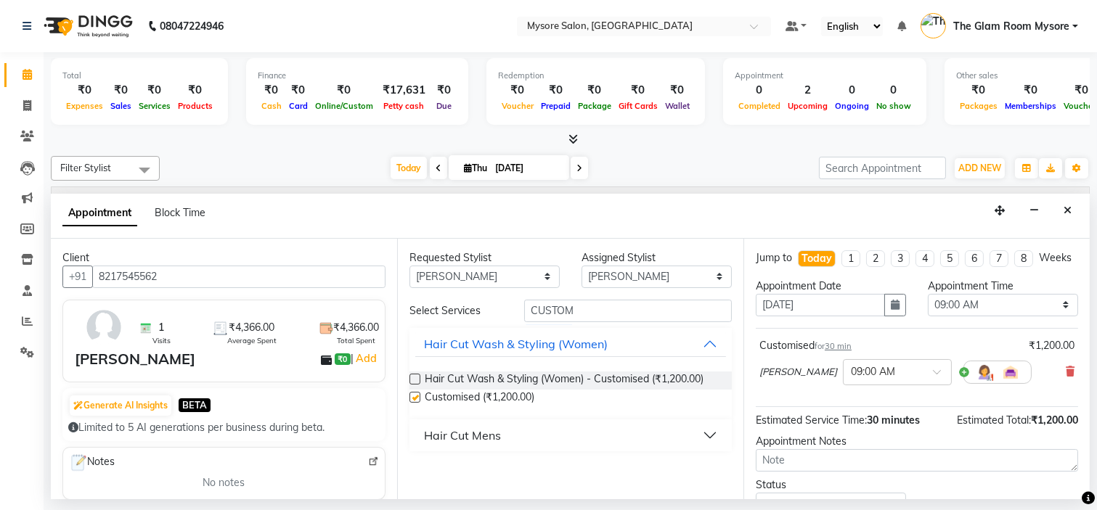
checkbox input "false"
click at [952, 317] on select "Select 09:00 AM 09:15 AM 09:30 AM 09:45 AM 10:00 AM 10:15 AM 10:30 AM 10:45 AM …" at bounding box center [1003, 305] width 150 height 23
select select "1020"
click at [928, 306] on select "Select 09:00 AM 09:15 AM 09:30 AM 09:45 AM 10:00 AM 10:15 AM 10:30 AM 10:45 AM …" at bounding box center [1003, 305] width 150 height 23
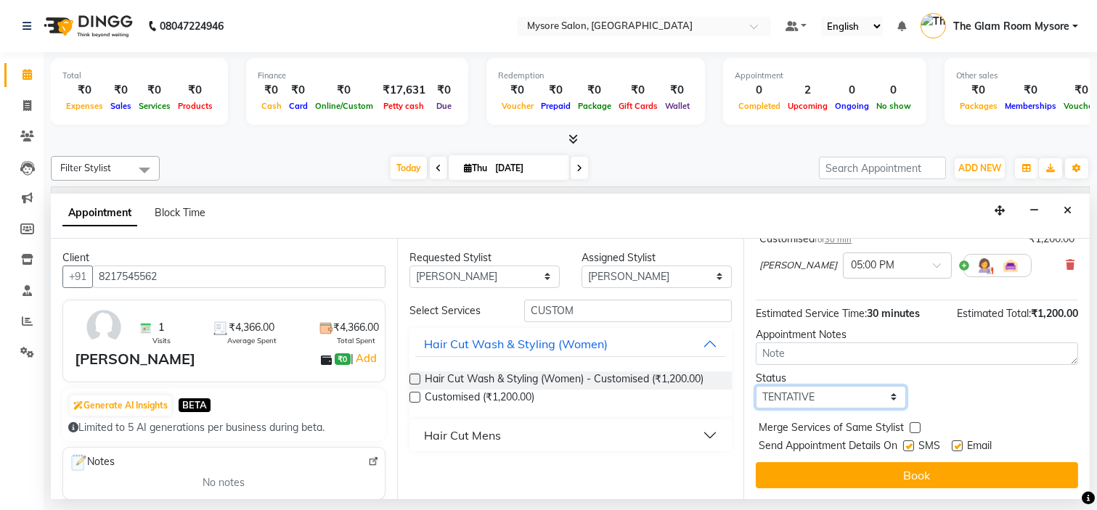
click at [851, 391] on select "Select TENTATIVE CONFIRM CHECK-IN UPCOMING" at bounding box center [831, 397] width 150 height 23
select select "confirm booking"
click at [756, 386] on select "Select TENTATIVE CONFIRM CHECK-IN UPCOMING" at bounding box center [831, 397] width 150 height 23
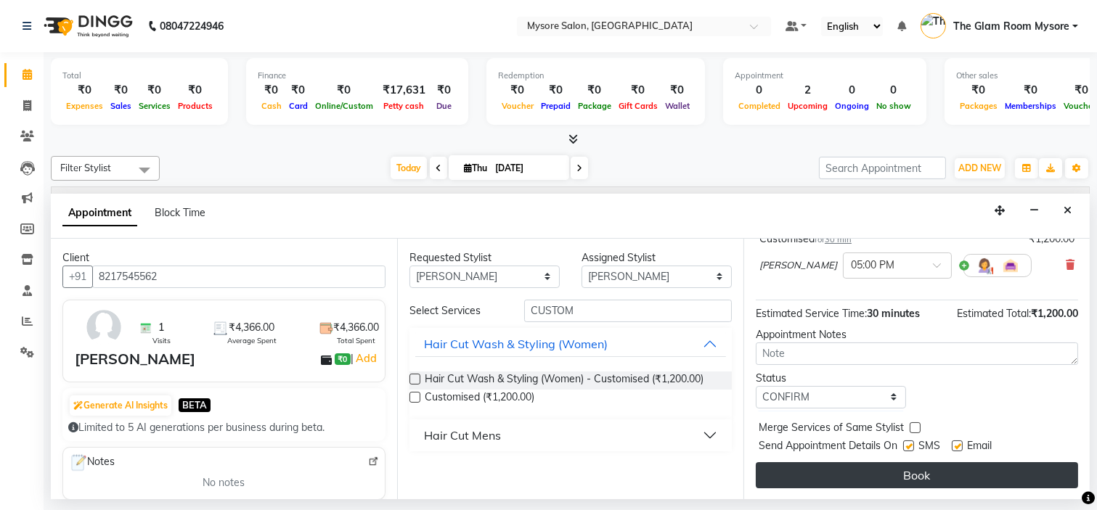
click at [848, 472] on button "Book" at bounding box center [917, 475] width 322 height 26
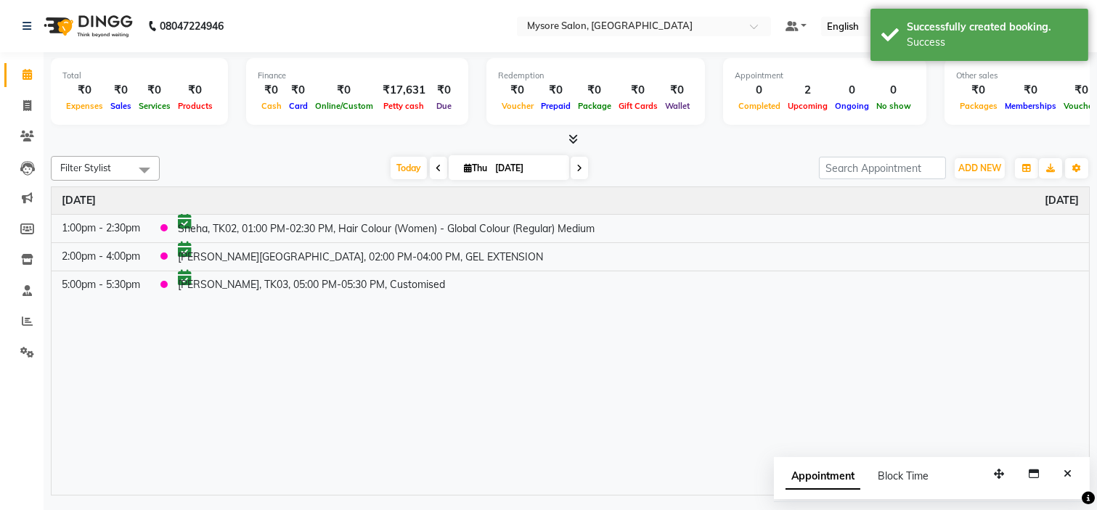
click at [1073, 476] on button "Close" at bounding box center [1067, 474] width 21 height 23
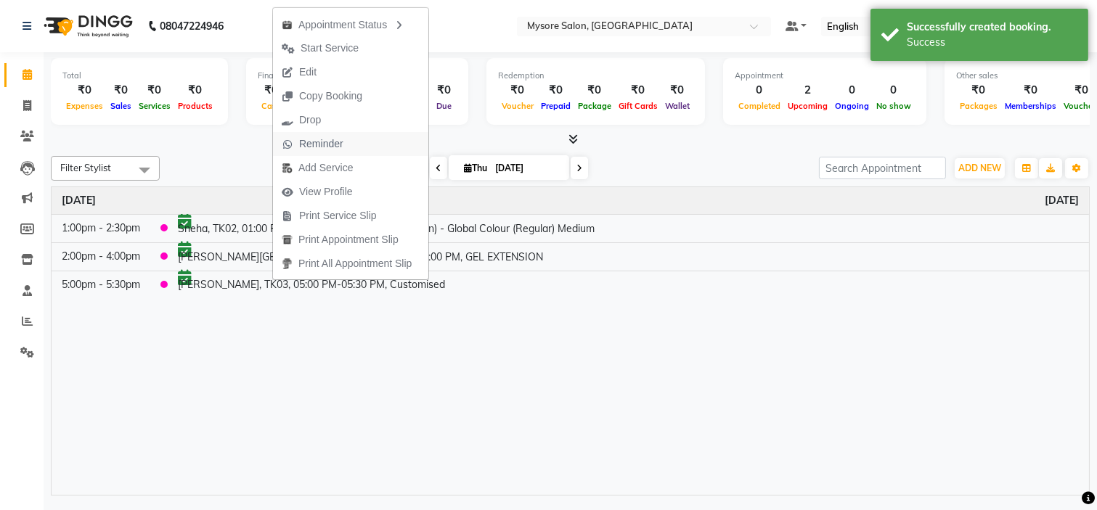
click at [360, 136] on button "Reminder" at bounding box center [350, 144] width 155 height 24
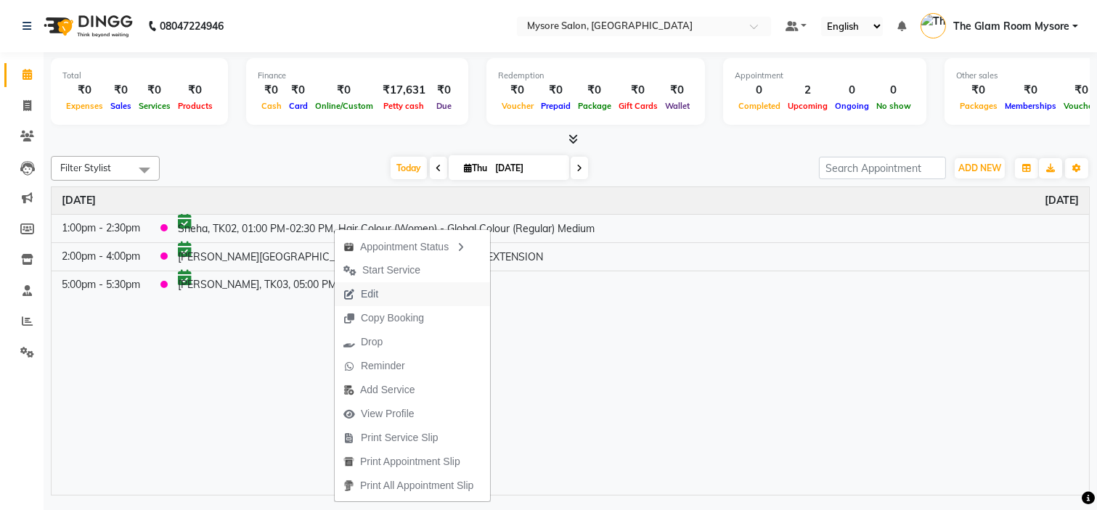
click at [397, 289] on button "Edit" at bounding box center [412, 294] width 155 height 24
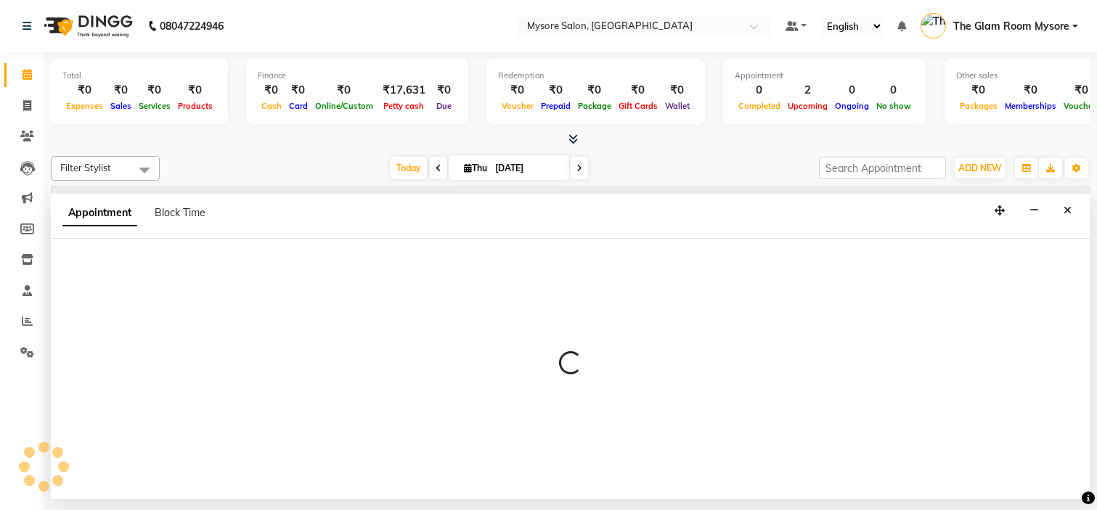
select select "tentative"
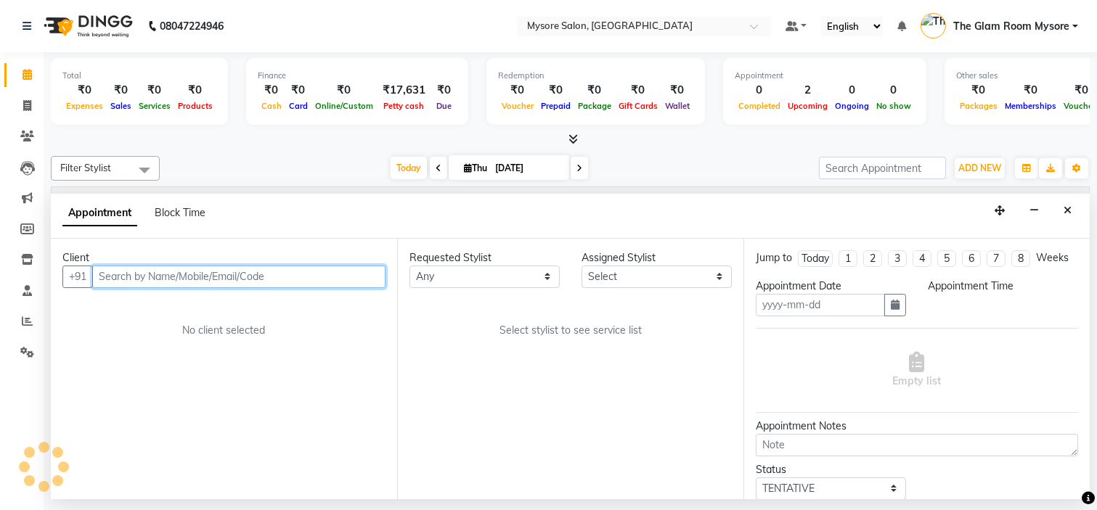
type input "[DATE]"
select select "confirm booking"
select select "780"
select select "35251"
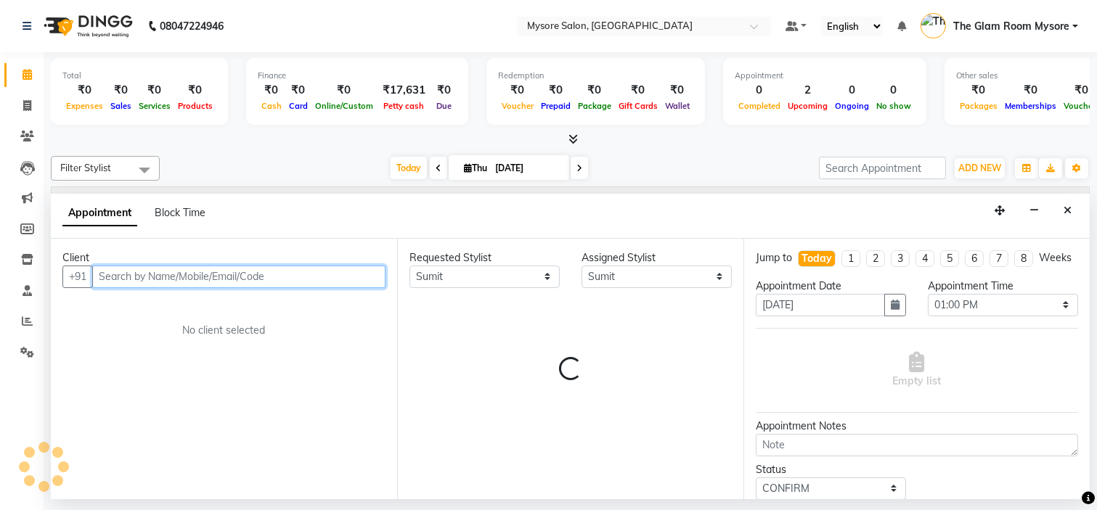
select select "1799"
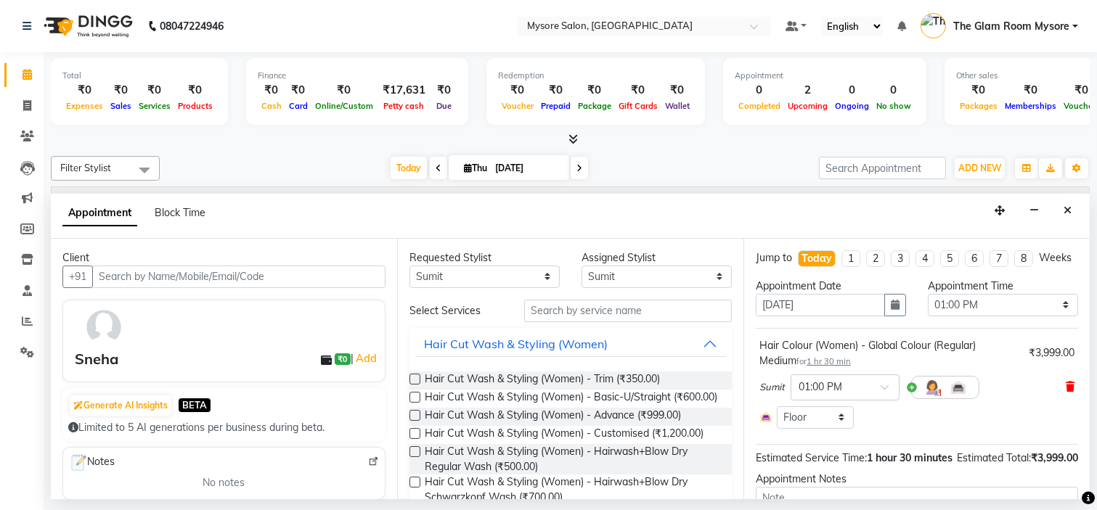
click at [1066, 392] on icon at bounding box center [1070, 387] width 9 height 10
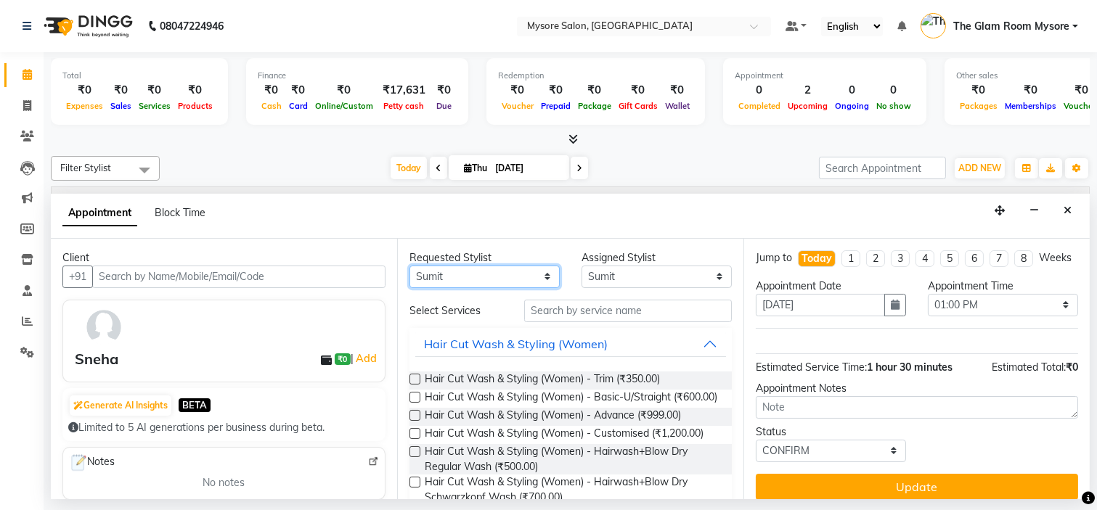
click at [505, 269] on select "Any Anilg Ankita Arpitha Arti Ashwini Ayaan DR. Apurva Fatma Jayshree Lakshmi P…" at bounding box center [484, 277] width 150 height 23
select select "66079"
click at [409, 266] on select "Any Anilg Ankita Arpitha Arti Ashwini Ayaan DR. Apurva Fatma Jayshree Lakshmi P…" at bounding box center [484, 277] width 150 height 23
select select "66079"
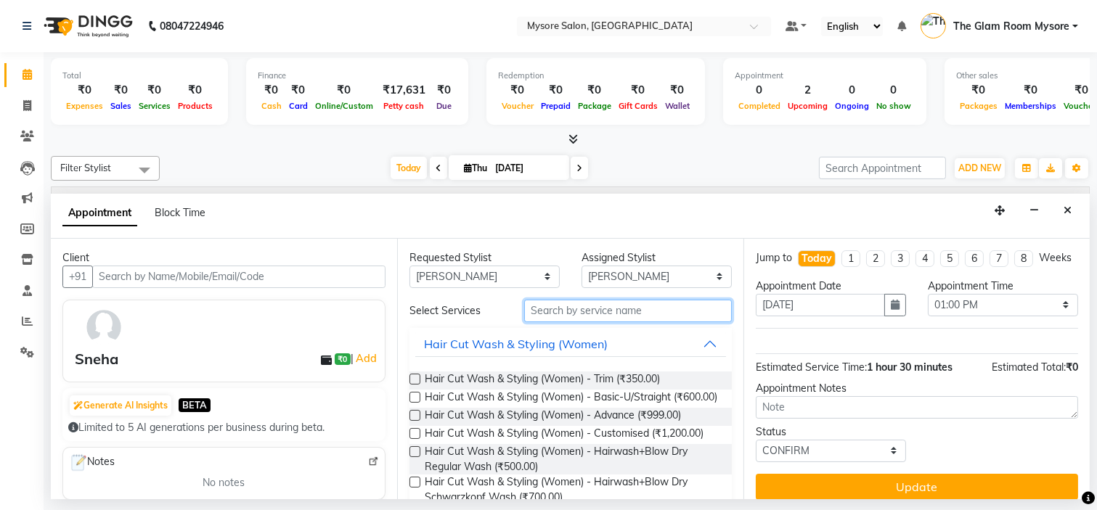
click at [584, 311] on input "text" at bounding box center [628, 311] width 208 height 23
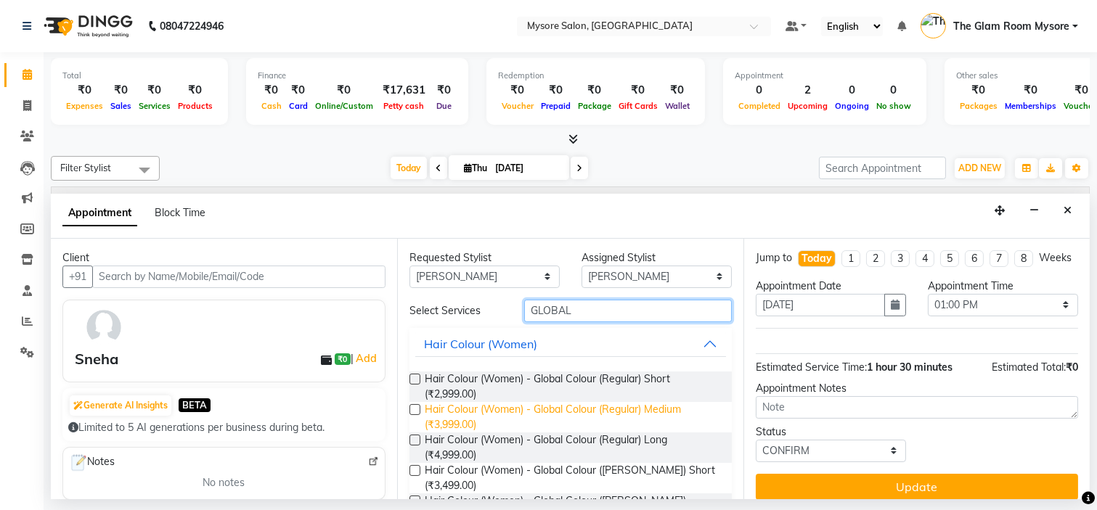
type input "GLOBAL"
click at [579, 414] on span "Hair Colour (Women) - Global Colour (Regular) Medium (₹3,999.00)" at bounding box center [572, 417] width 295 height 30
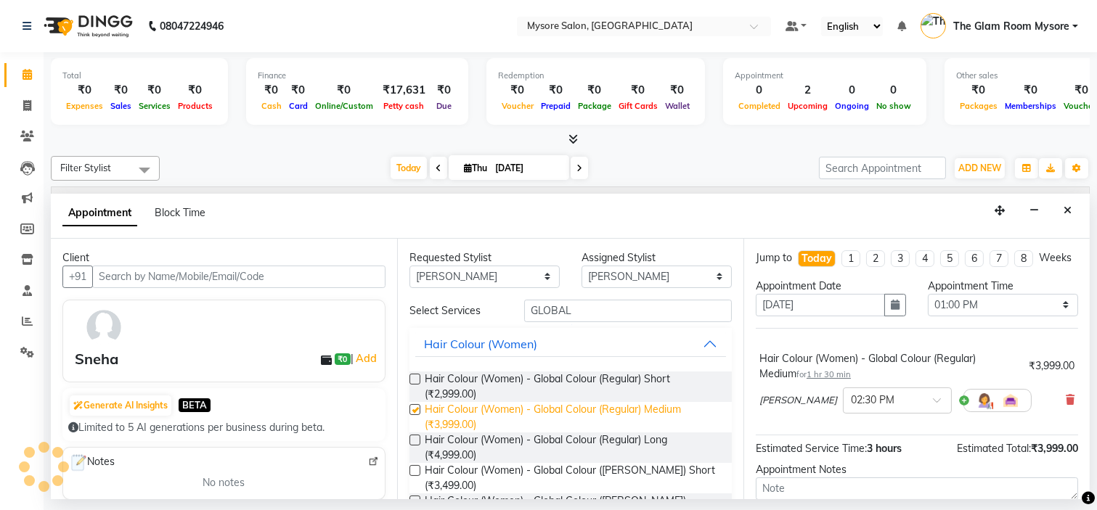
checkbox input "false"
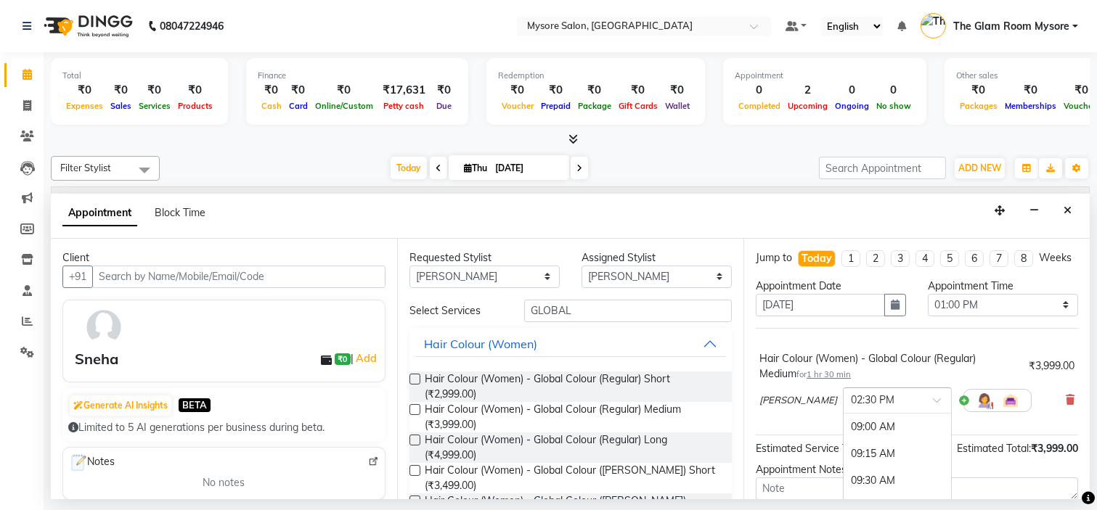
scroll to position [590, 0]
drag, startPoint x: 874, startPoint y: 417, endPoint x: 886, endPoint y: 433, distance: 20.2
click at [886, 414] on ng-select "× 02:30 PM 09:00 AM 09:15 AM 09:30 AM 09:45 AM 10:00 AM 10:15 AM 10:30 AM 10:45…" at bounding box center [897, 401] width 109 height 26
click at [844, 488] on div "01:00 PM" at bounding box center [897, 482] width 107 height 27
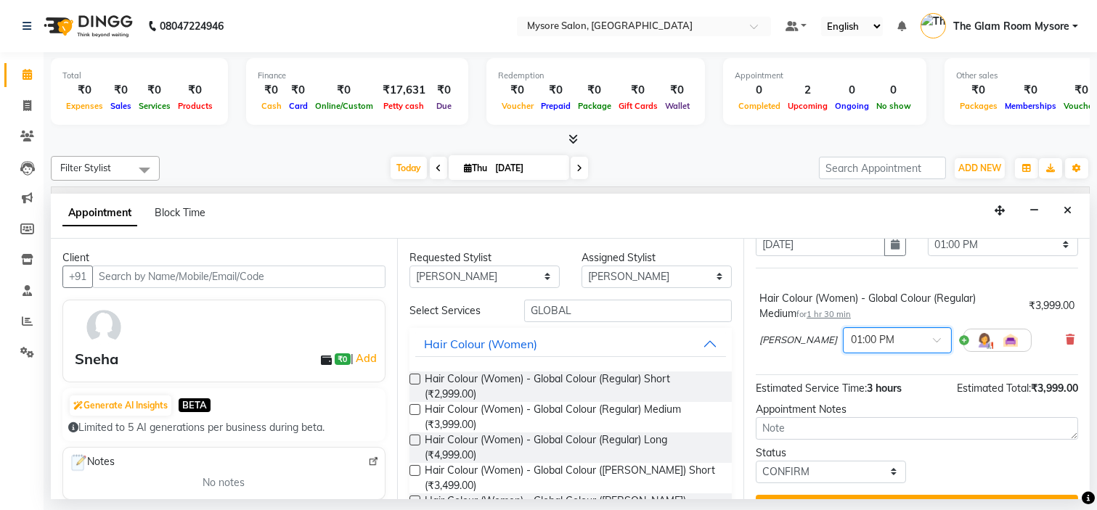
scroll to position [107, 0]
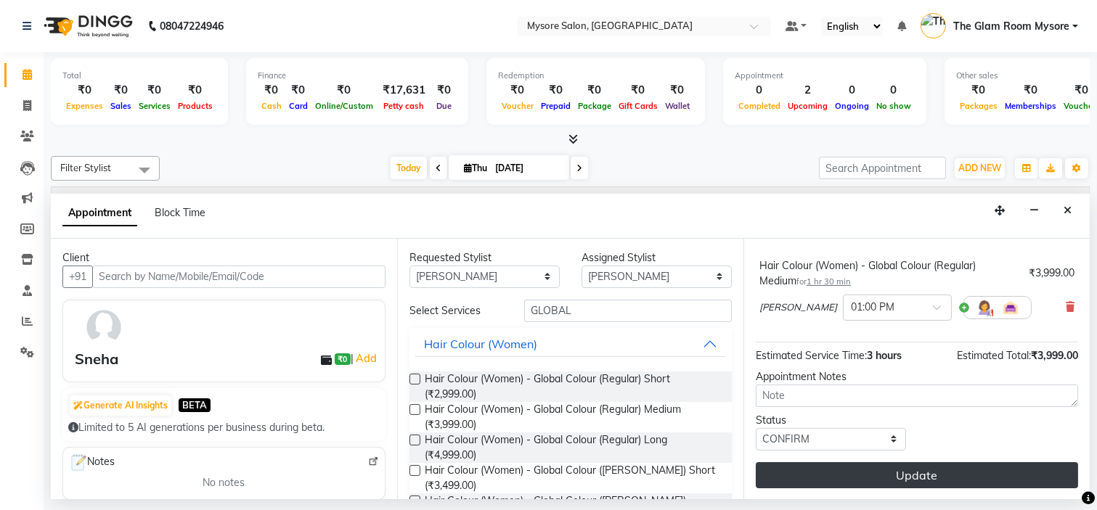
click at [905, 462] on button "Update" at bounding box center [917, 475] width 322 height 26
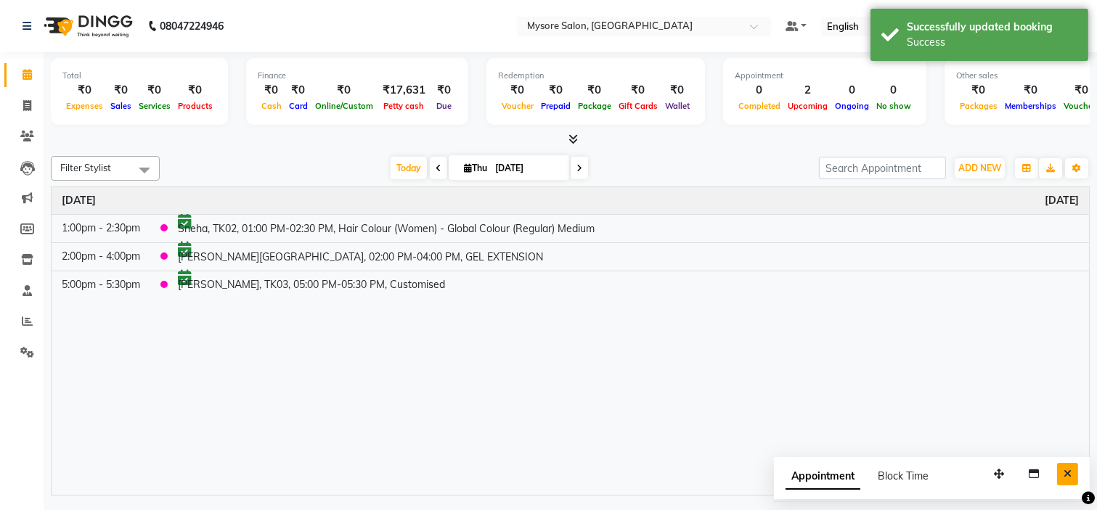
click at [1066, 469] on icon "Close" at bounding box center [1068, 474] width 8 height 10
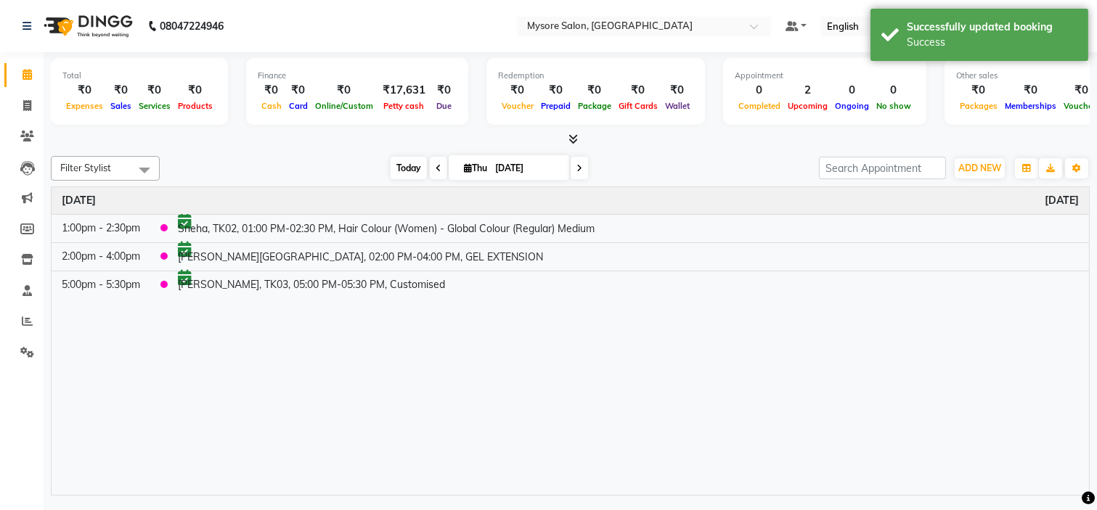
click at [394, 168] on span "Today" at bounding box center [409, 168] width 36 height 23
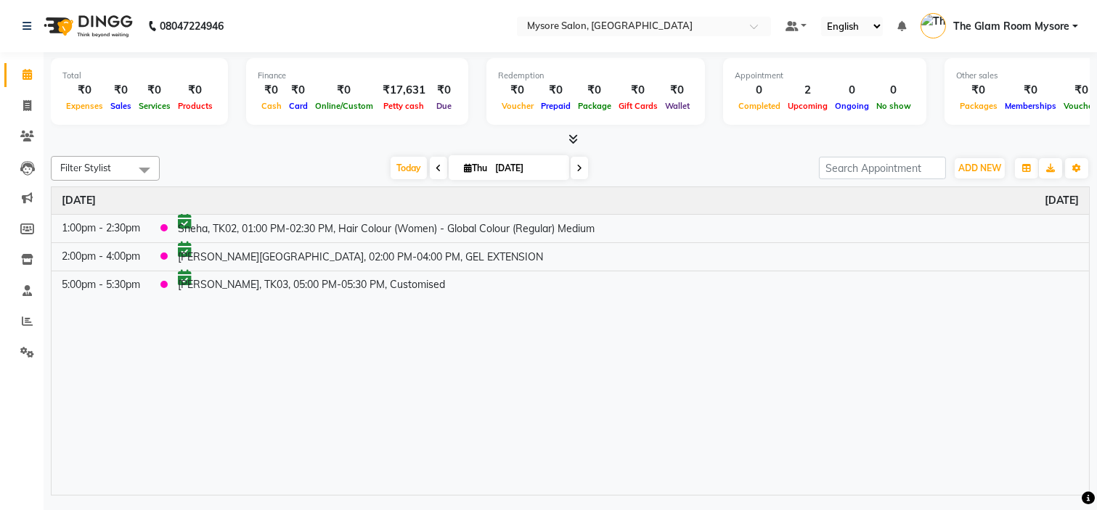
click at [576, 164] on icon at bounding box center [579, 168] width 6 height 9
type input "05-09-2025"
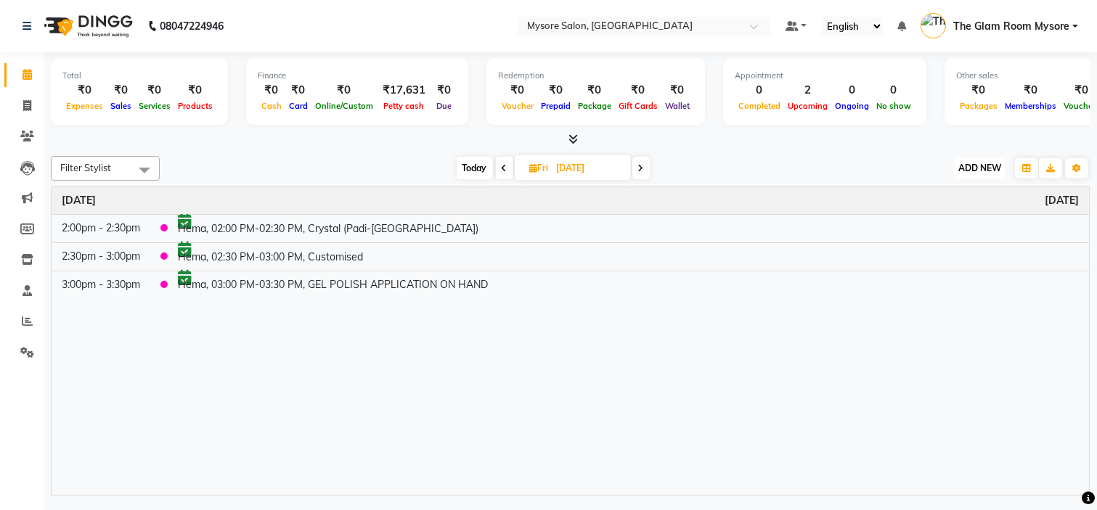
click at [985, 166] on span "ADD NEW" at bounding box center [979, 168] width 43 height 11
click at [947, 197] on button "Add Appointment" at bounding box center [946, 195] width 115 height 19
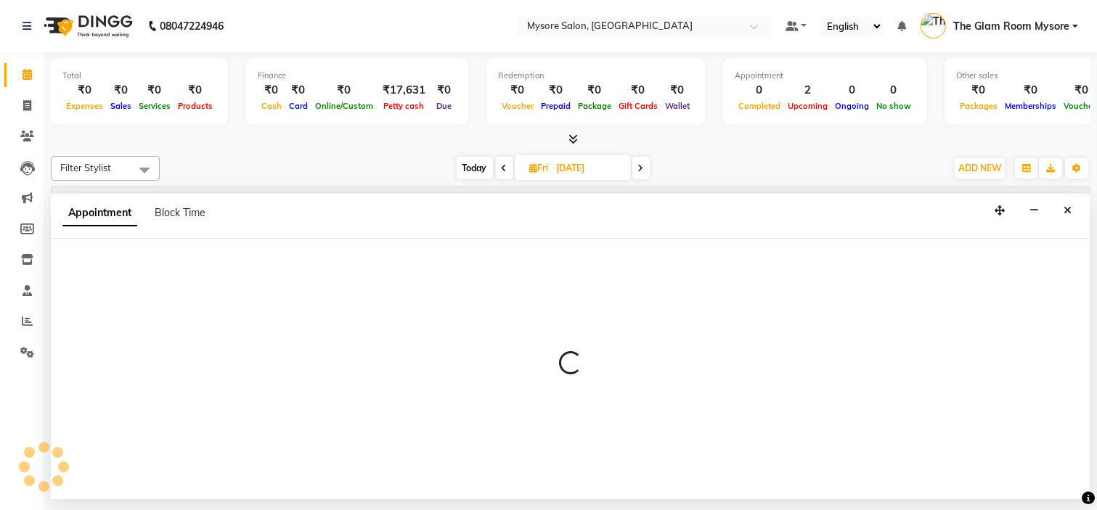
select select "tentative"
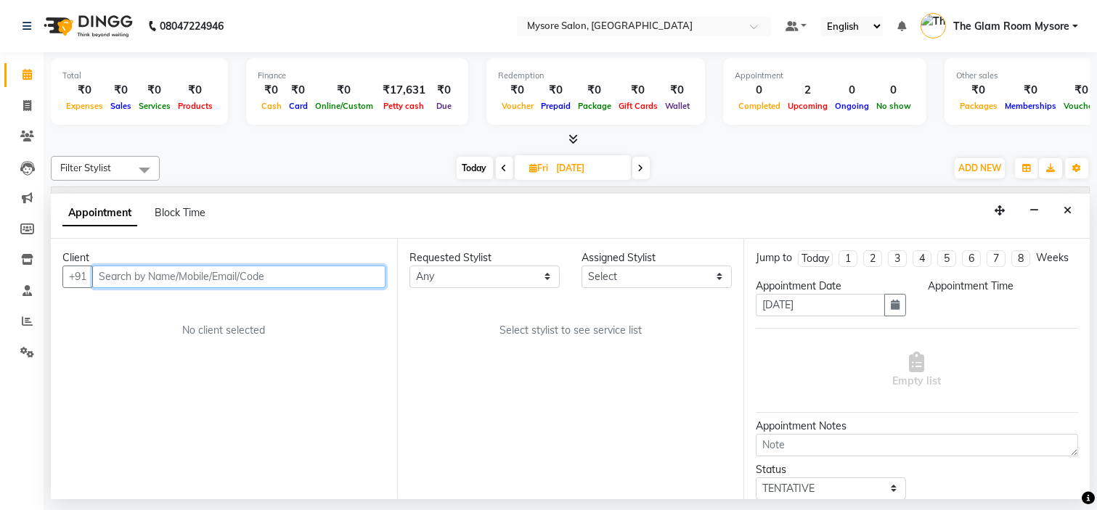
select select "540"
click at [207, 272] on input "text" at bounding box center [238, 277] width 293 height 23
type input "9632312147"
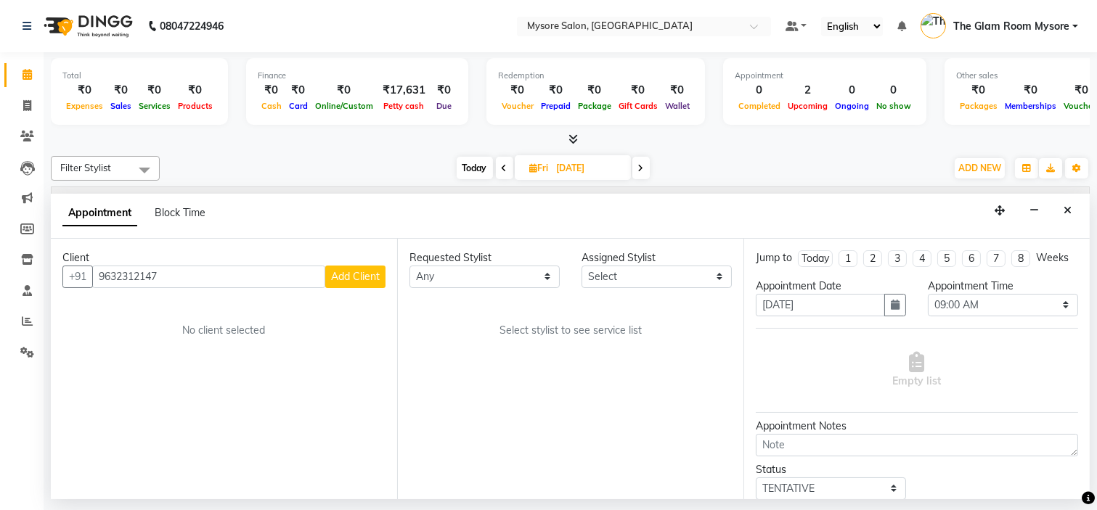
click at [364, 284] on button "Add Client" at bounding box center [355, 277] width 60 height 23
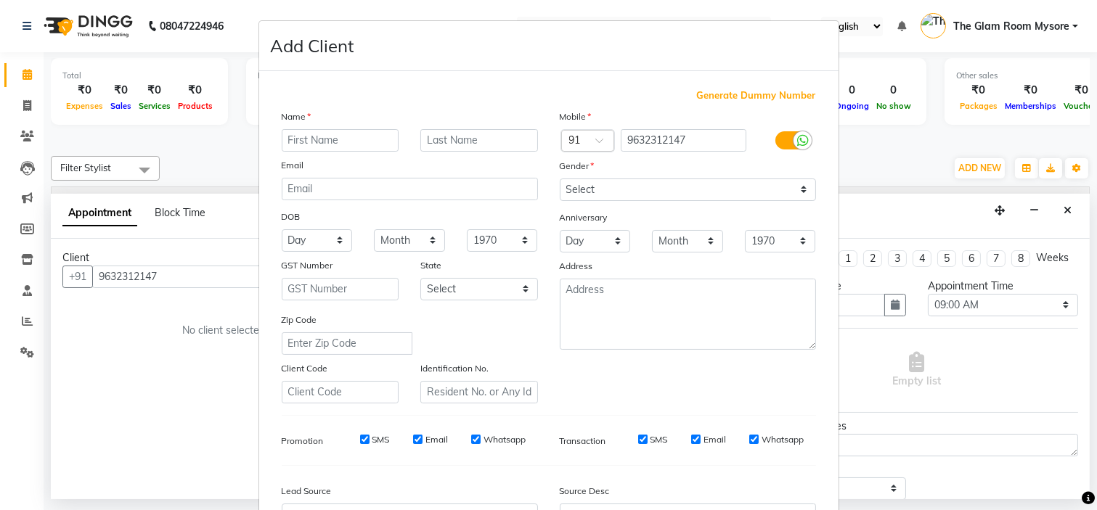
click at [346, 145] on input "text" at bounding box center [341, 140] width 118 height 23
type input "Sumaiya"
click at [641, 199] on select "Select Male Female Other Prefer Not To Say" at bounding box center [688, 190] width 256 height 23
select select "female"
click at [560, 179] on select "Select Male Female Other Prefer Not To Say" at bounding box center [688, 190] width 256 height 23
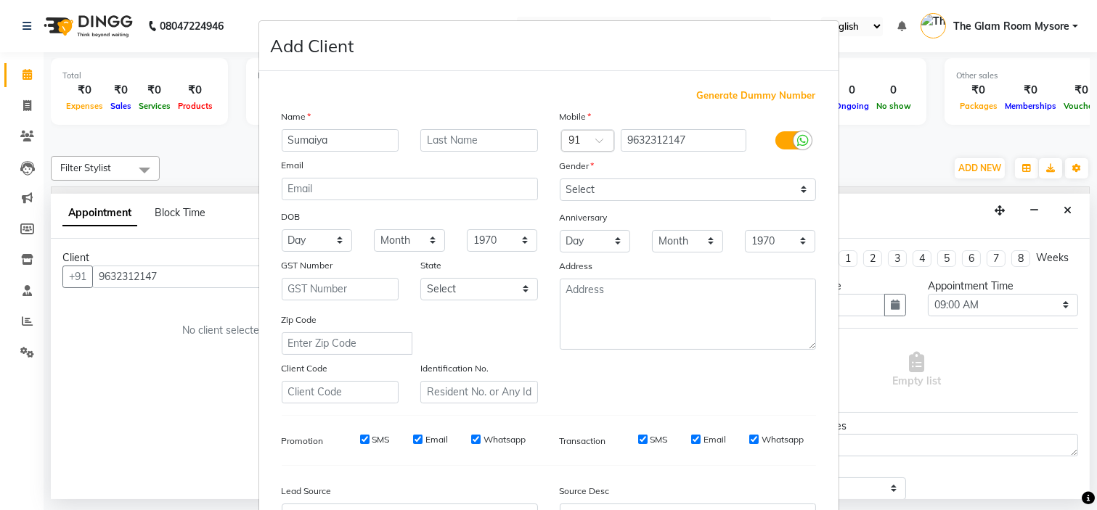
click at [778, 391] on div "Mobile Country Code × 91 9632312147 Gender Select Male Female Other Prefer Not …" at bounding box center [688, 256] width 278 height 295
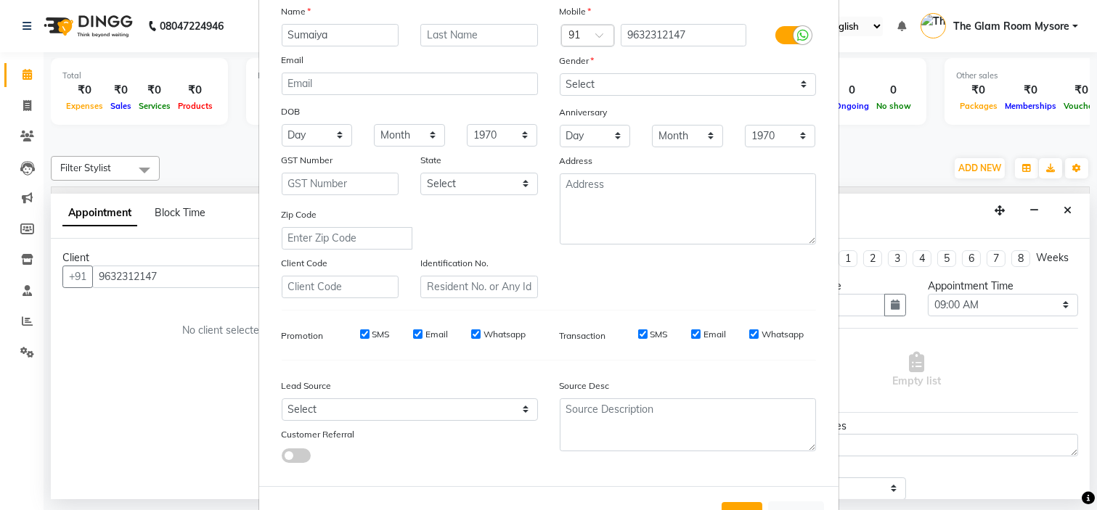
scroll to position [160, 0]
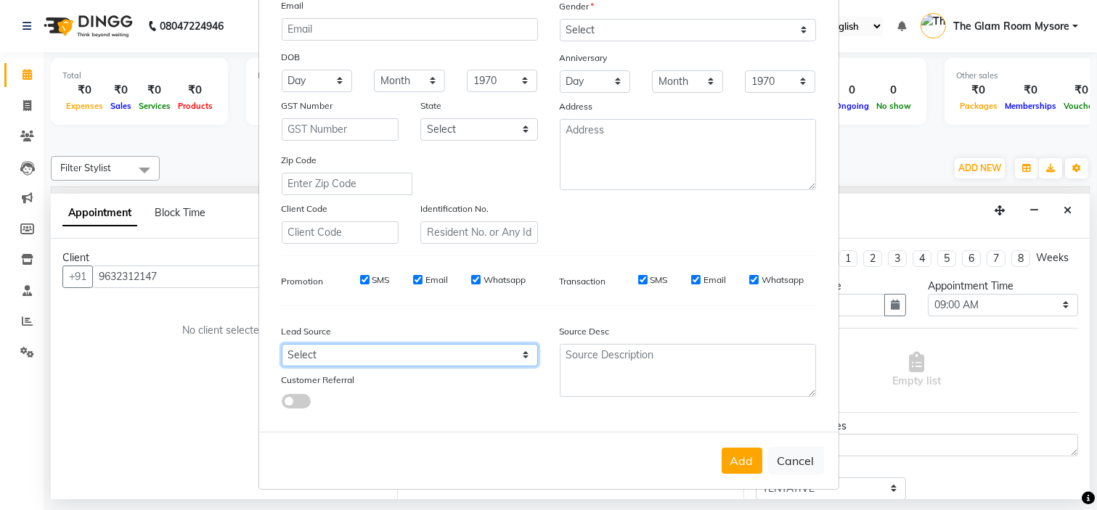
click at [396, 351] on select "Select Walk-in Referral Internet Friend Word of Mouth Advertisement Facebook Ju…" at bounding box center [410, 355] width 256 height 23
select select "40676"
click at [282, 344] on select "Select Walk-in Referral Internet Friend Word of Mouth Advertisement Facebook Ju…" at bounding box center [410, 355] width 256 height 23
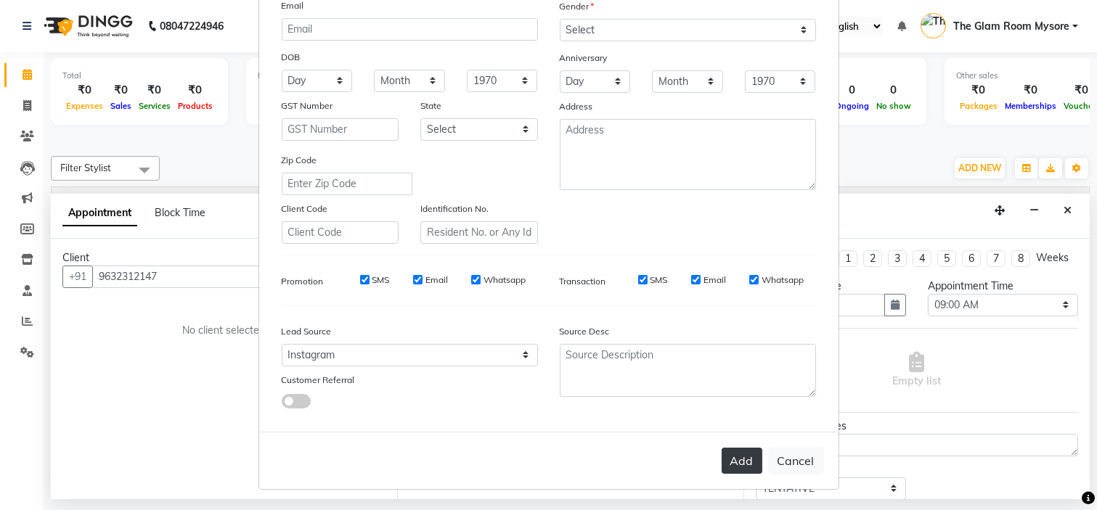
click at [731, 468] on button "Add" at bounding box center [742, 461] width 41 height 26
select select
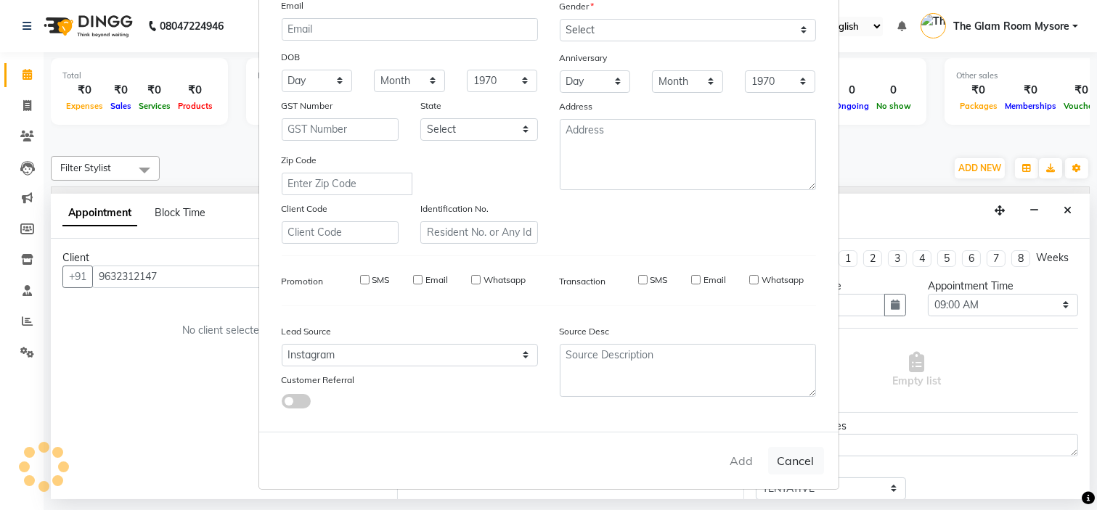
select select
checkbox input "false"
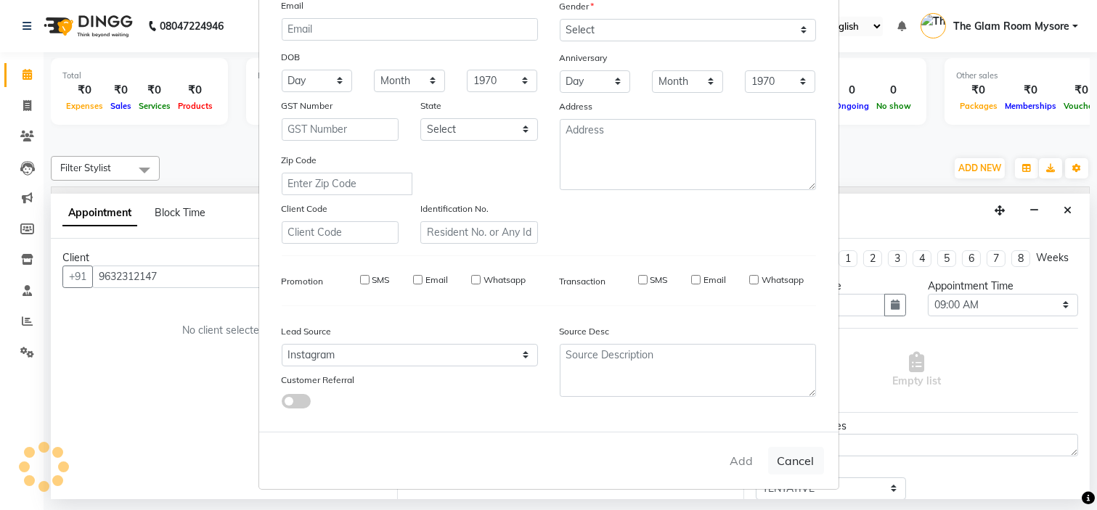
checkbox input "false"
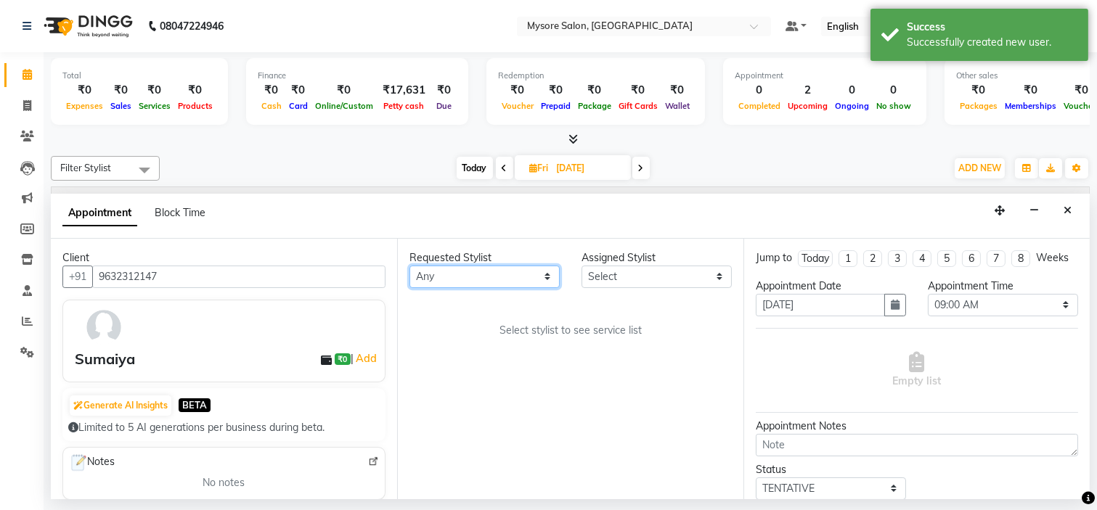
click at [473, 278] on select "Any Anilg Ankita Arpitha Arti Ashwini Ayaan DR. Apurva Fatma Jayshree Lakshmi P…" at bounding box center [484, 277] width 150 height 23
select select "35251"
click at [409, 266] on select "Any Anilg Ankita Arpitha Arti Ashwini Ayaan DR. Apurva Fatma Jayshree Lakshmi P…" at bounding box center [484, 277] width 150 height 23
select select "35251"
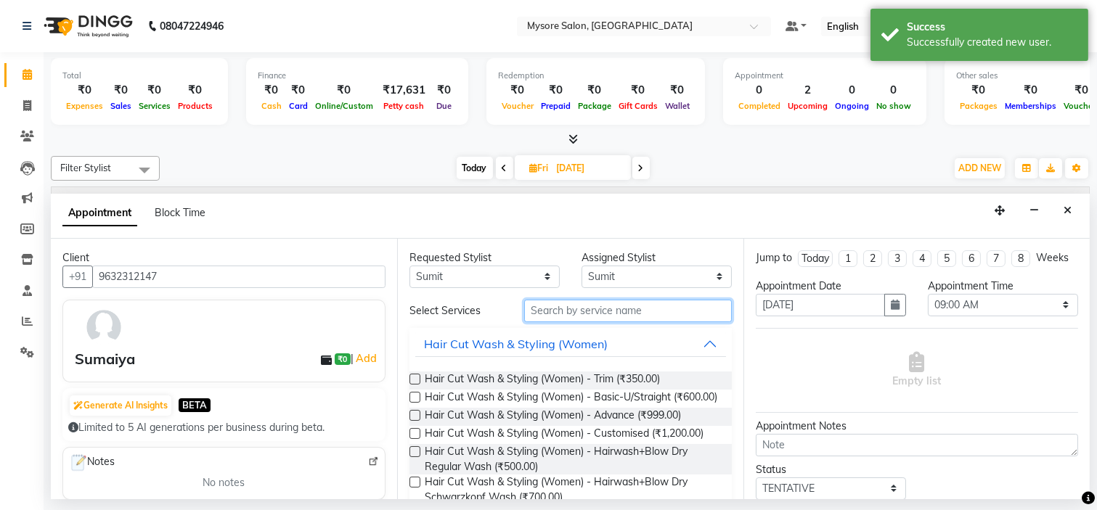
click at [613, 310] on input "text" at bounding box center [628, 311] width 208 height 23
type input "g"
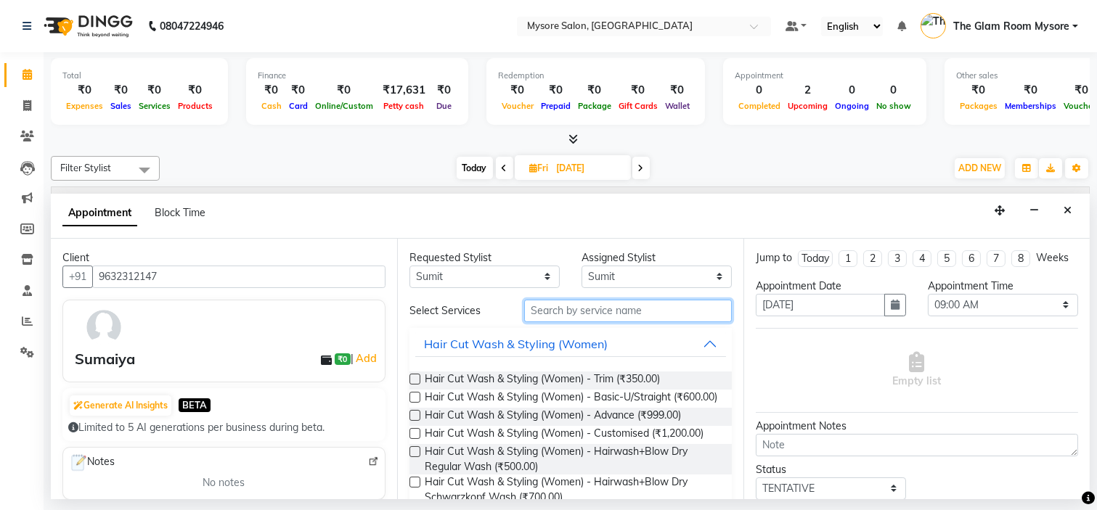
click at [603, 308] on input "text" at bounding box center [628, 311] width 208 height 23
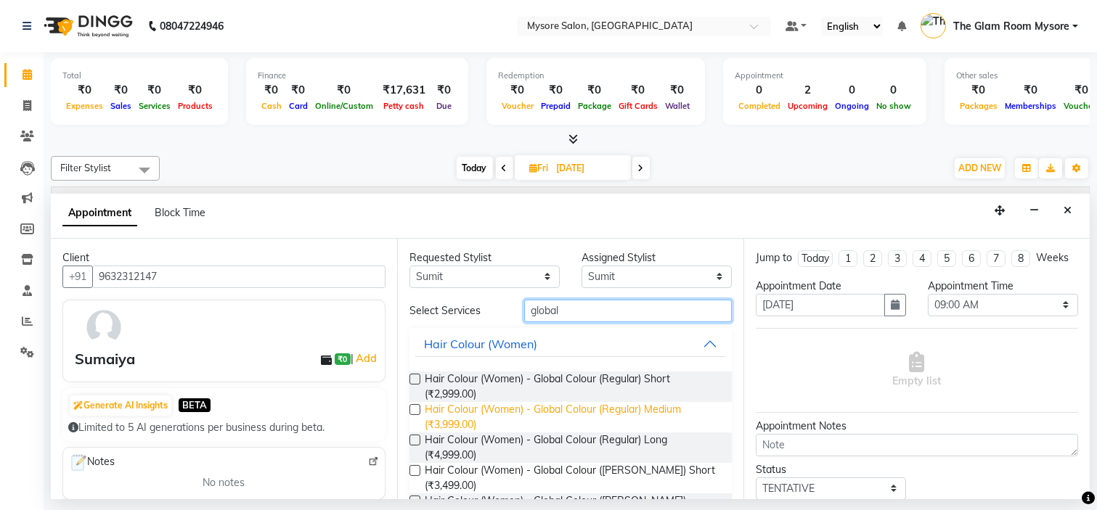
type input "global"
click at [592, 403] on span "Hair Colour (Women) - Global Colour (Regular) Medium (₹3,999.00)" at bounding box center [572, 417] width 295 height 30
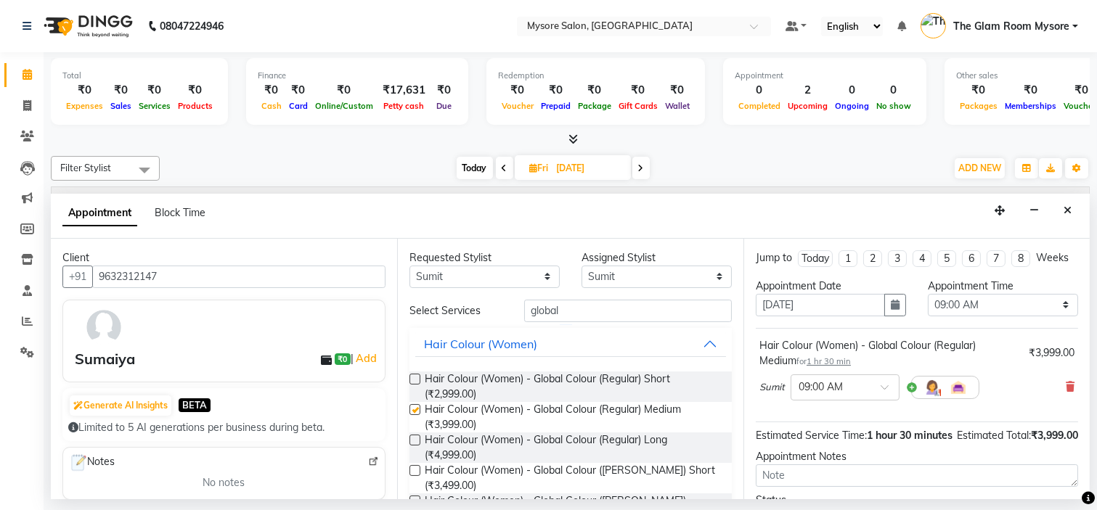
checkbox input "false"
click at [1018, 317] on select "Select 09:00 AM 09:15 AM 09:30 AM 09:45 AM 10:00 AM 10:15 AM 10:30 AM 10:45 AM …" at bounding box center [1003, 305] width 150 height 23
select select "1020"
click at [928, 306] on select "Select 09:00 AM 09:15 AM 09:30 AM 09:45 AM 10:00 AM 10:15 AM 10:30 AM 10:45 AM …" at bounding box center [1003, 305] width 150 height 23
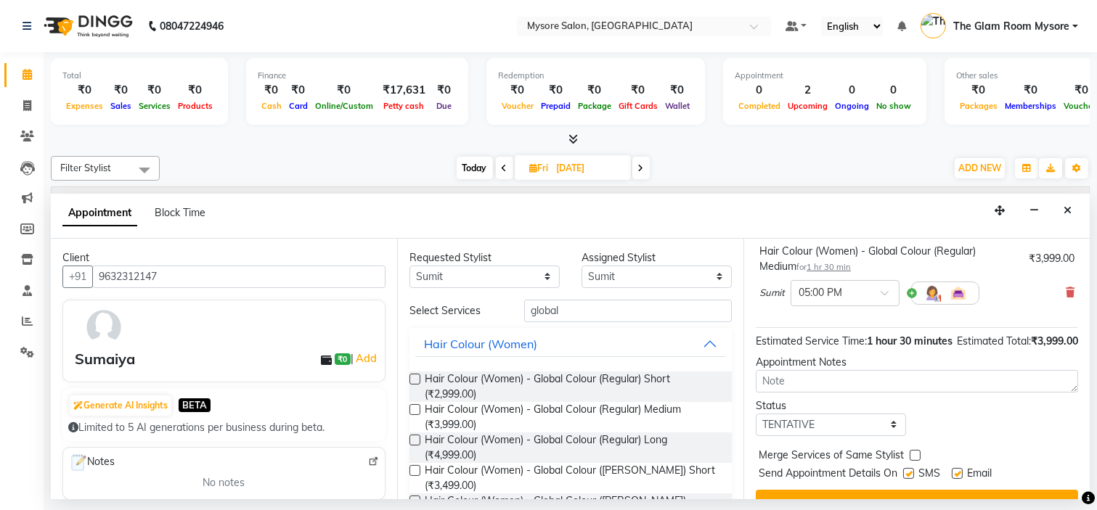
scroll to position [150, 0]
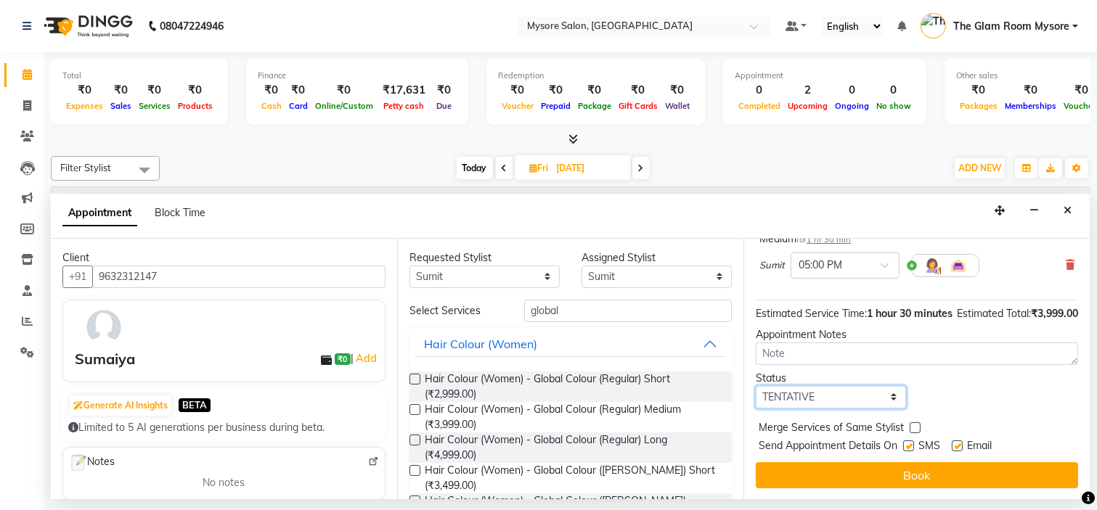
click at [861, 393] on select "Select TENTATIVE CONFIRM UPCOMING" at bounding box center [831, 397] width 150 height 23
select select "confirm booking"
click at [756, 386] on select "Select TENTATIVE CONFIRM UPCOMING" at bounding box center [831, 397] width 150 height 23
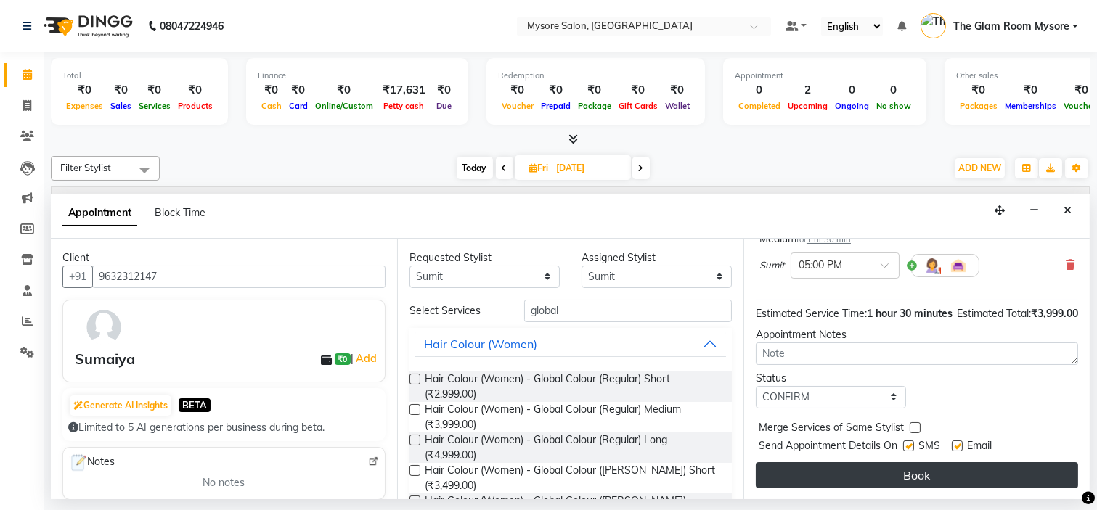
click at [868, 468] on button "Book" at bounding box center [917, 475] width 322 height 26
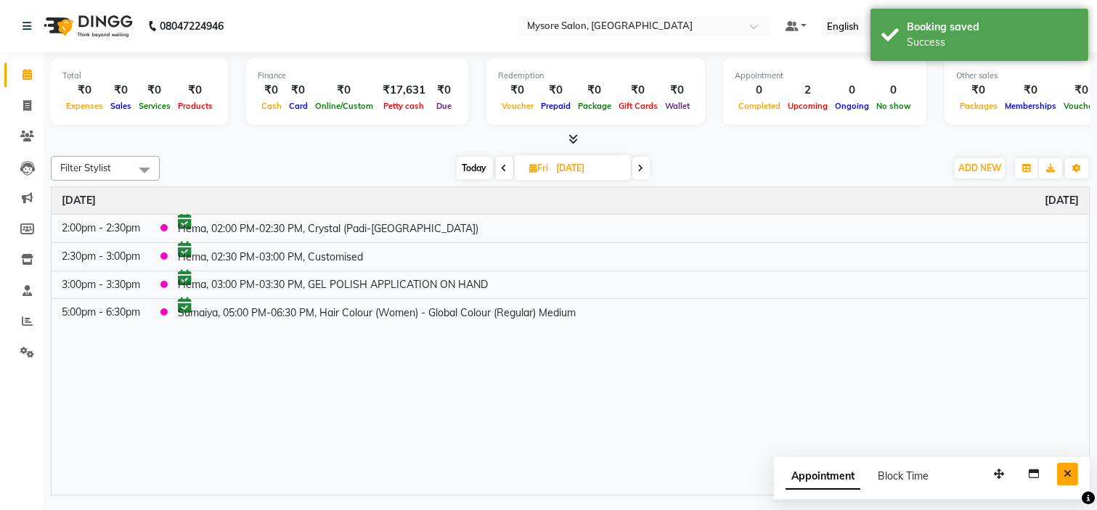
click at [1075, 475] on button "Close" at bounding box center [1067, 474] width 21 height 23
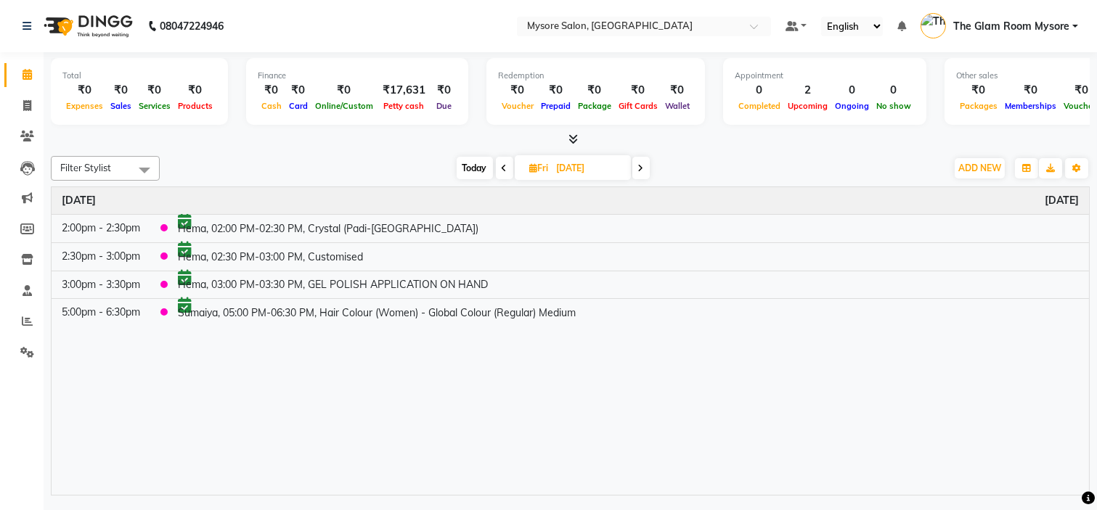
click at [477, 166] on span "Today" at bounding box center [475, 168] width 36 height 23
type input "[DATE]"
click at [25, 131] on icon at bounding box center [27, 136] width 14 height 11
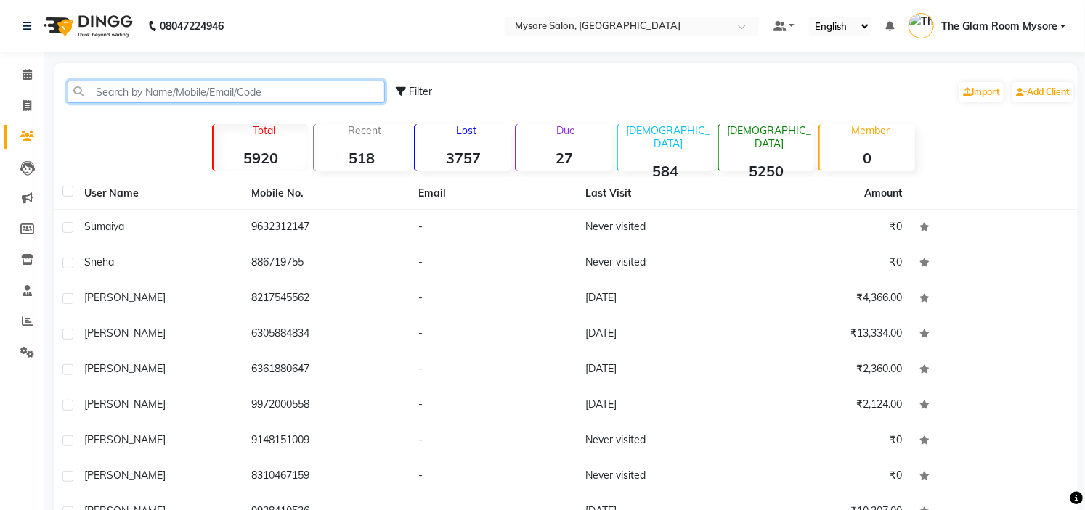
click at [134, 86] on input "text" at bounding box center [226, 92] width 317 height 23
paste input "8431253502"
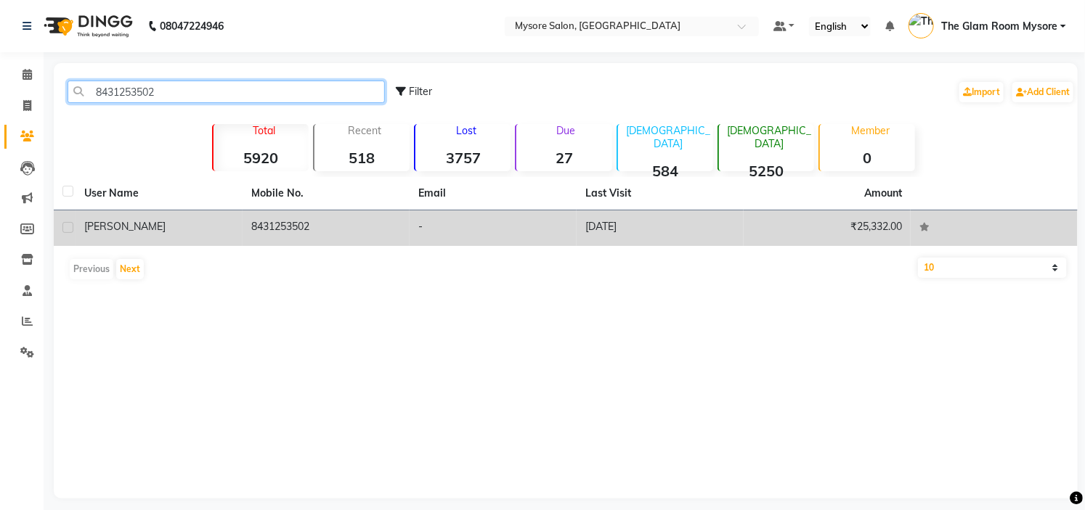
type input "8431253502"
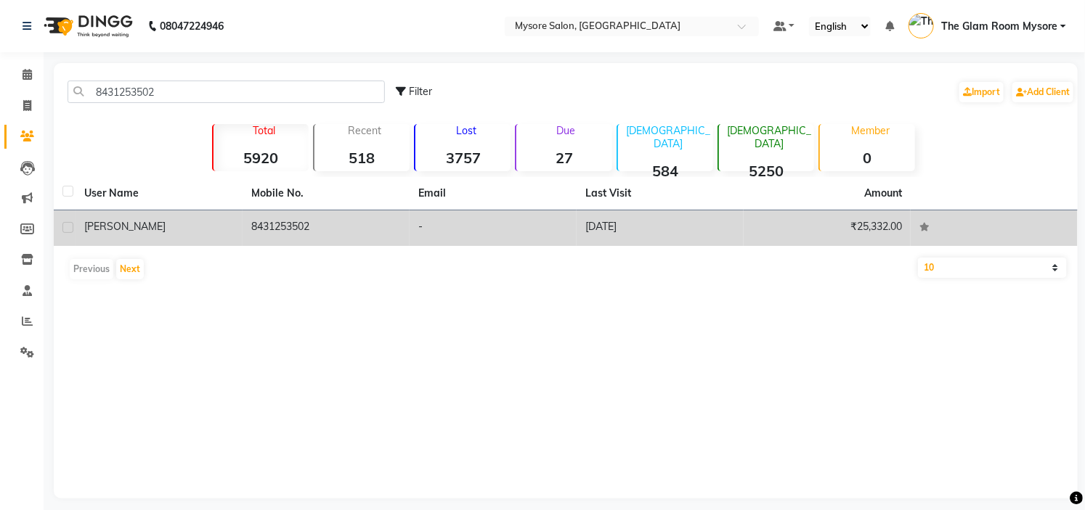
click at [412, 221] on td "-" at bounding box center [492, 229] width 167 height 36
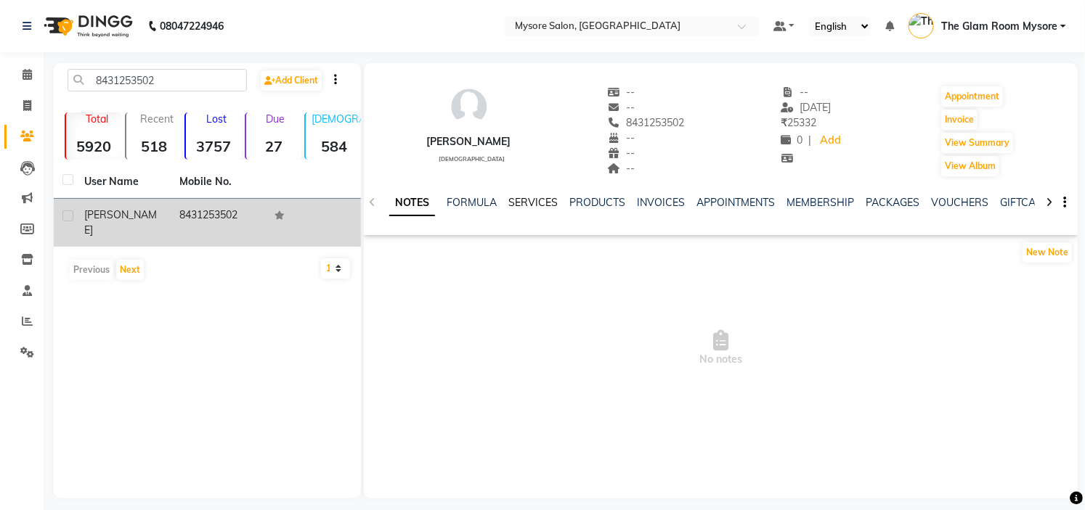
click at [533, 198] on link "SERVICES" at bounding box center [532, 202] width 49 height 13
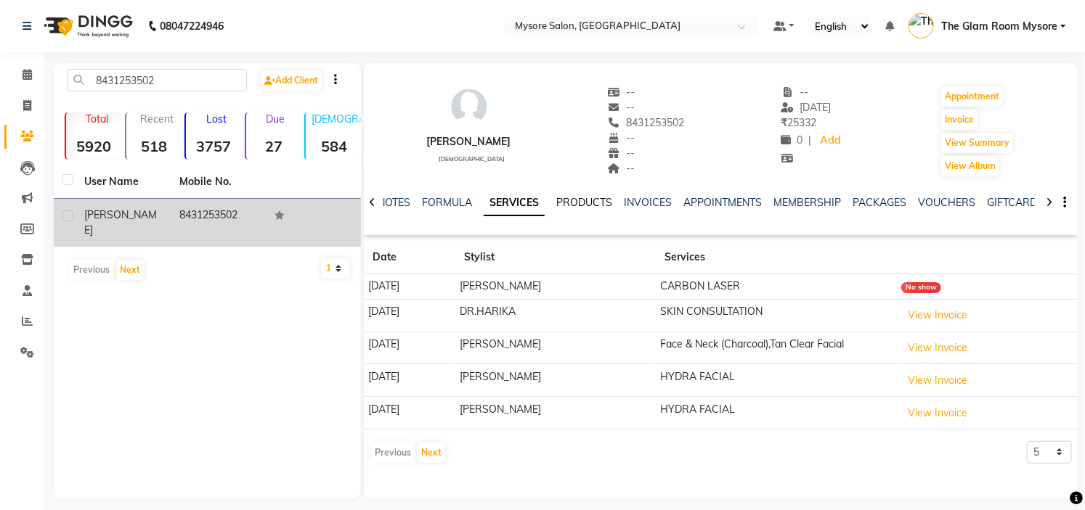
click at [589, 199] on link "PRODUCTS" at bounding box center [584, 202] width 56 height 13
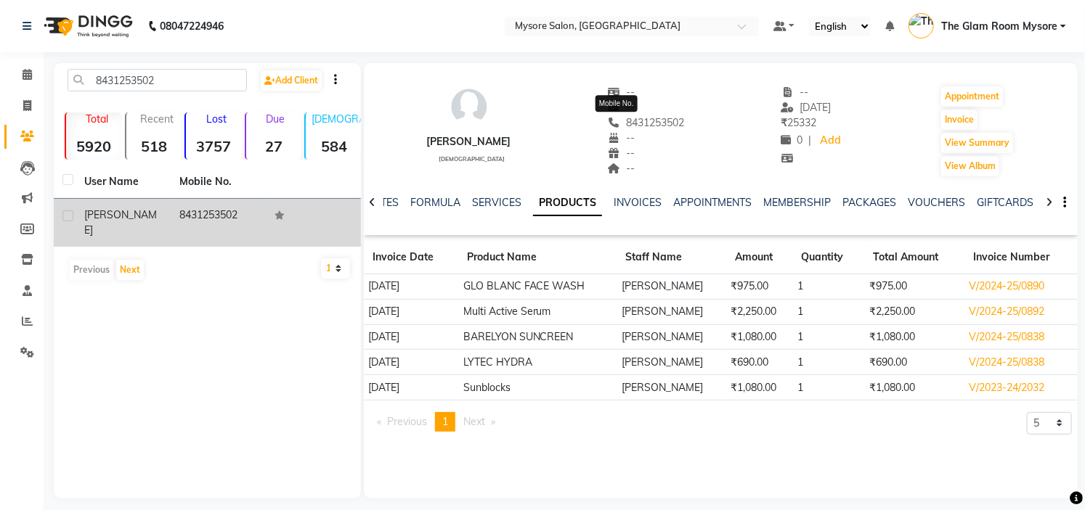
click at [640, 123] on span "8431253502" at bounding box center [646, 122] width 77 height 13
copy span "8431253502"
click at [28, 70] on icon at bounding box center [27, 74] width 9 height 11
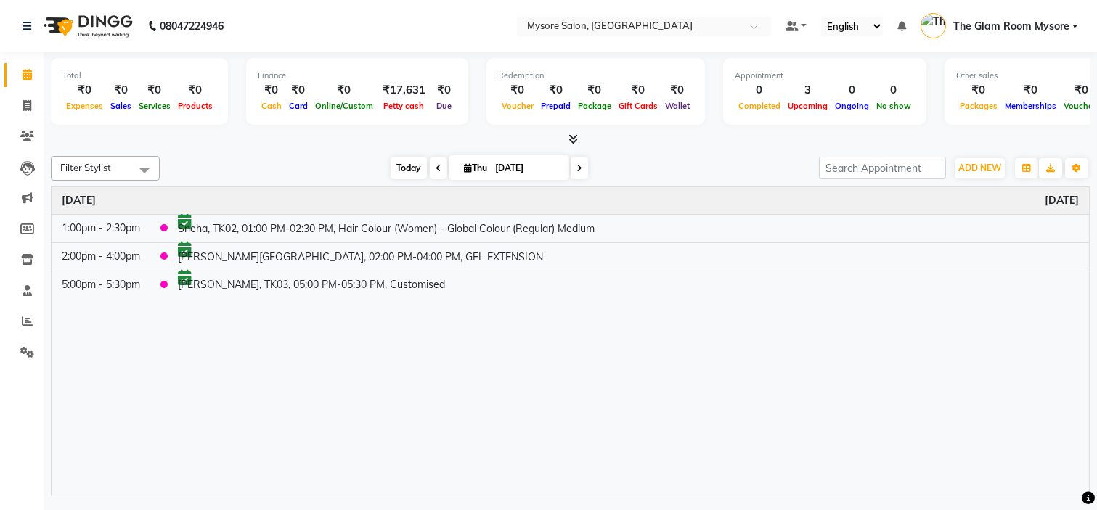
click at [402, 163] on span "Today" at bounding box center [409, 168] width 36 height 23
click at [401, 165] on span "Today" at bounding box center [409, 168] width 36 height 23
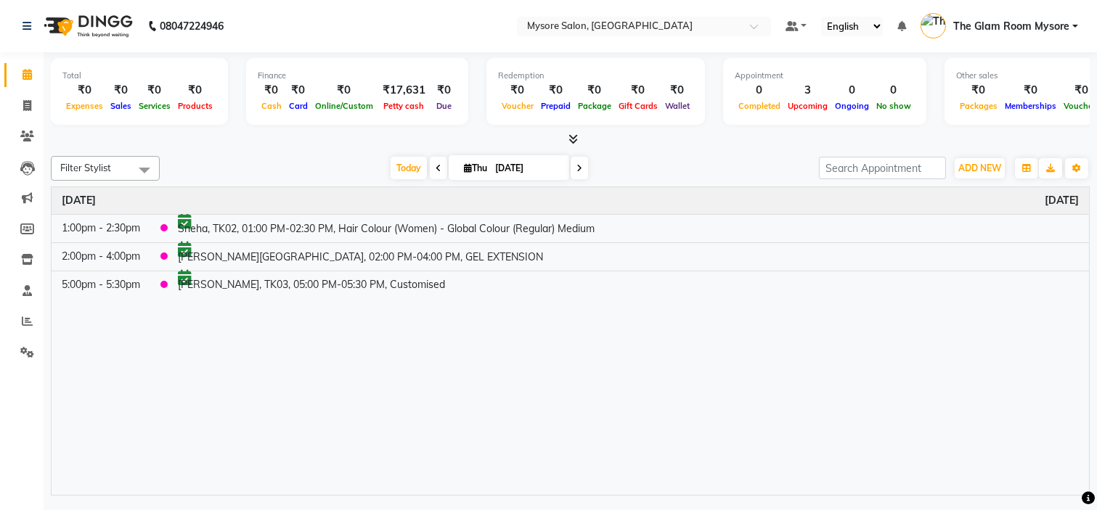
click at [710, 432] on div "Time Event Thursday September 4, 2025 1:00pm - 2:30pm Sneha, TK02, 01:00 PM-02:…" at bounding box center [570, 341] width 1037 height 309
click at [399, 166] on span "Today" at bounding box center [409, 168] width 36 height 23
click at [329, 179] on div "Filter Stylist Select All Anilg Ankita Arpitha Arti Ashwini Ayaan DR. Apurva Fa…" at bounding box center [570, 168] width 1039 height 25
click at [404, 171] on span "Today" at bounding box center [409, 168] width 36 height 23
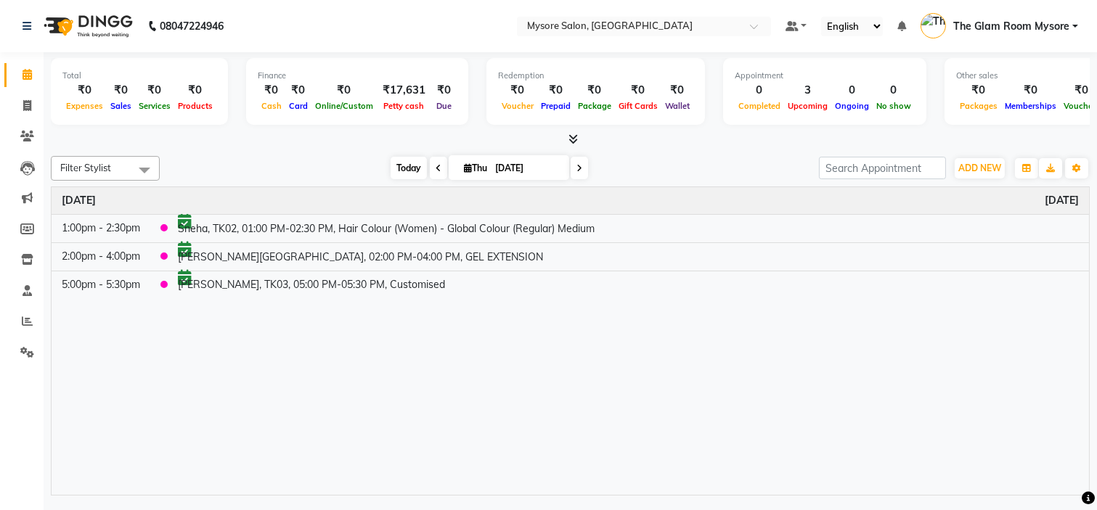
click at [395, 162] on span "Today" at bounding box center [409, 168] width 36 height 23
click at [393, 166] on span "Today" at bounding box center [409, 168] width 36 height 23
click at [402, 167] on span "Today" at bounding box center [409, 168] width 36 height 23
click at [575, 147] on div "Total ₹0 Expenses ₹0 Sales ₹0 Services ₹0 Products Finance ₹0 Cash ₹0 Card ₹0 O…" at bounding box center [570, 275] width 1053 height 447
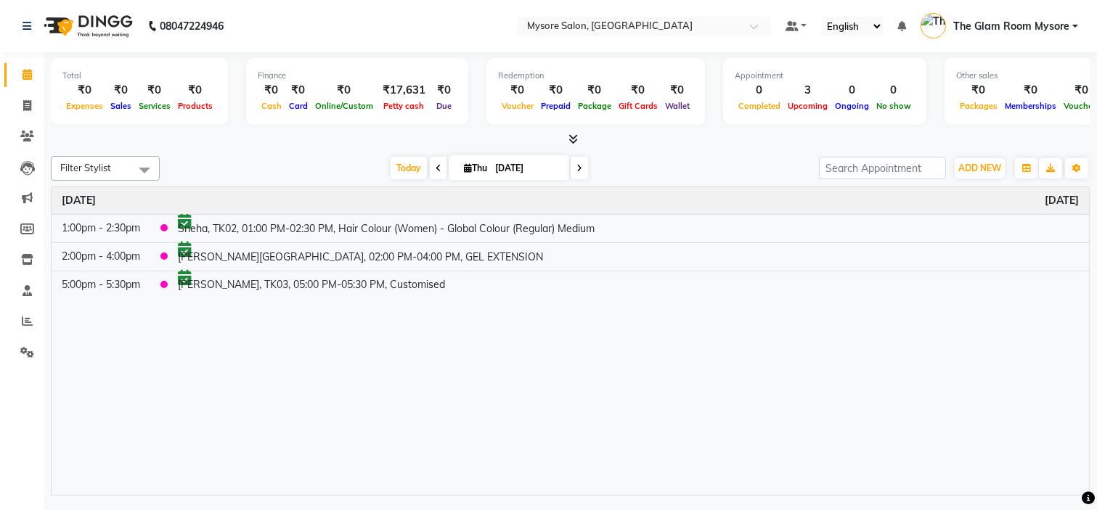
click at [570, 139] on icon at bounding box center [572, 139] width 9 height 11
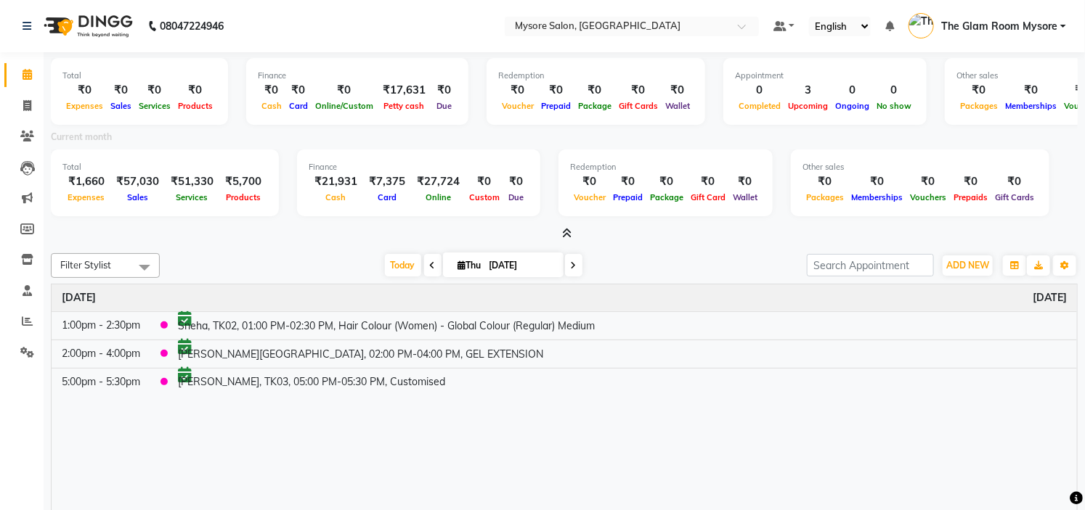
click at [566, 231] on icon at bounding box center [567, 233] width 9 height 11
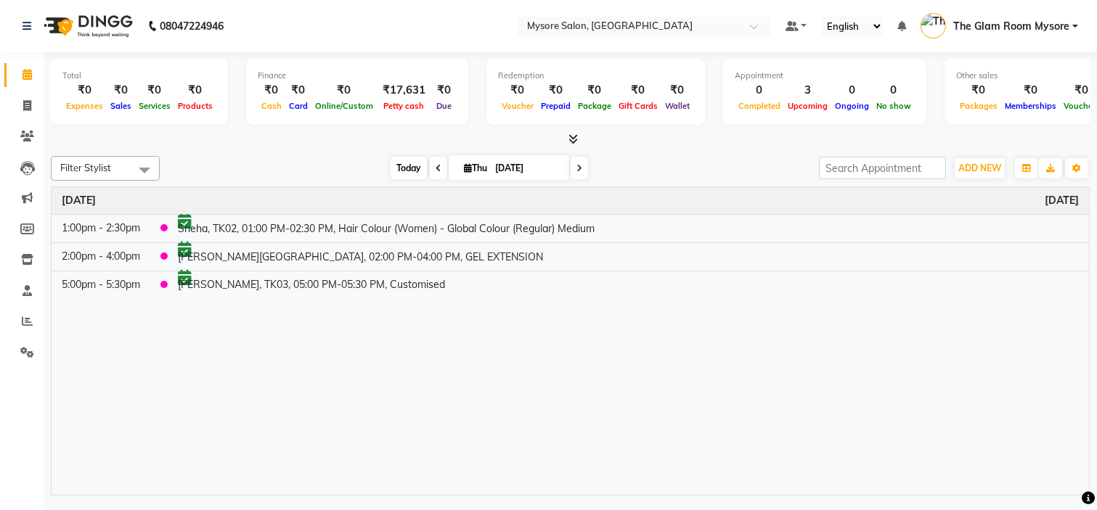
click at [401, 168] on span "Today" at bounding box center [409, 168] width 36 height 23
click at [342, 160] on div "Today Thu 04-09-2025" at bounding box center [489, 169] width 645 height 22
click at [398, 157] on span "Today" at bounding box center [409, 168] width 36 height 23
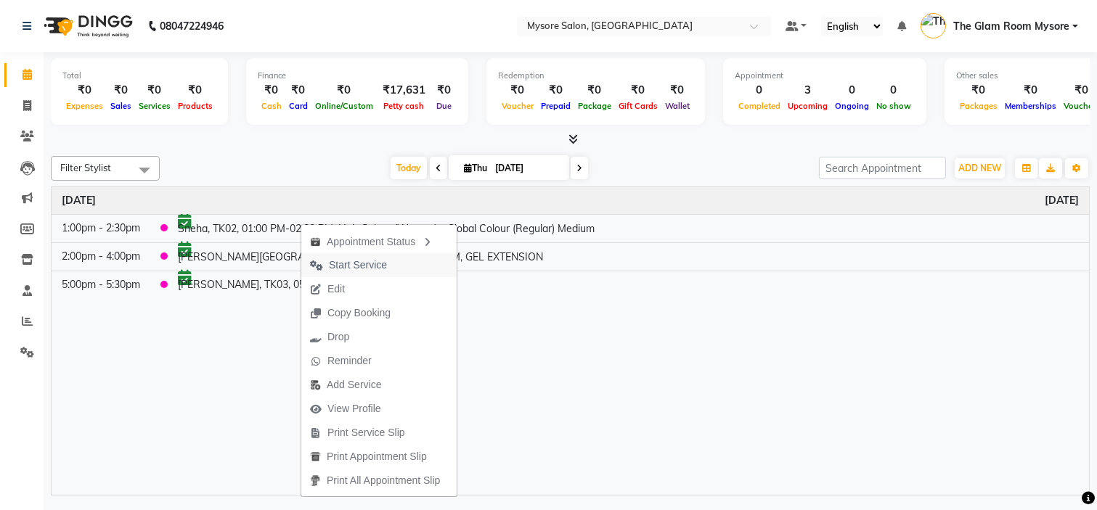
click at [350, 264] on span "Start Service" at bounding box center [358, 265] width 58 height 15
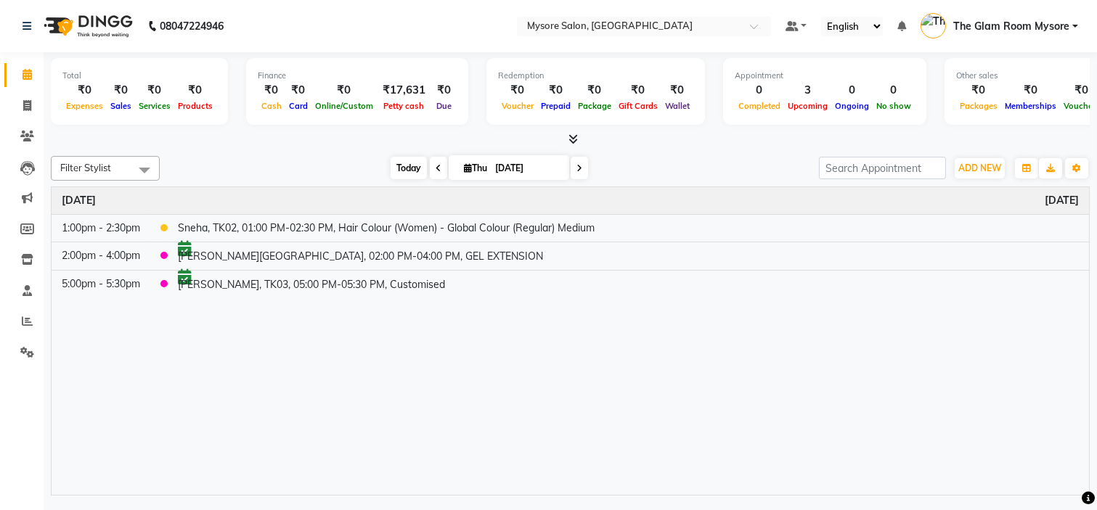
click at [398, 160] on span "Today" at bounding box center [409, 168] width 36 height 23
click at [403, 166] on span "Today" at bounding box center [409, 168] width 36 height 23
